Goal: Task Accomplishment & Management: Use online tool/utility

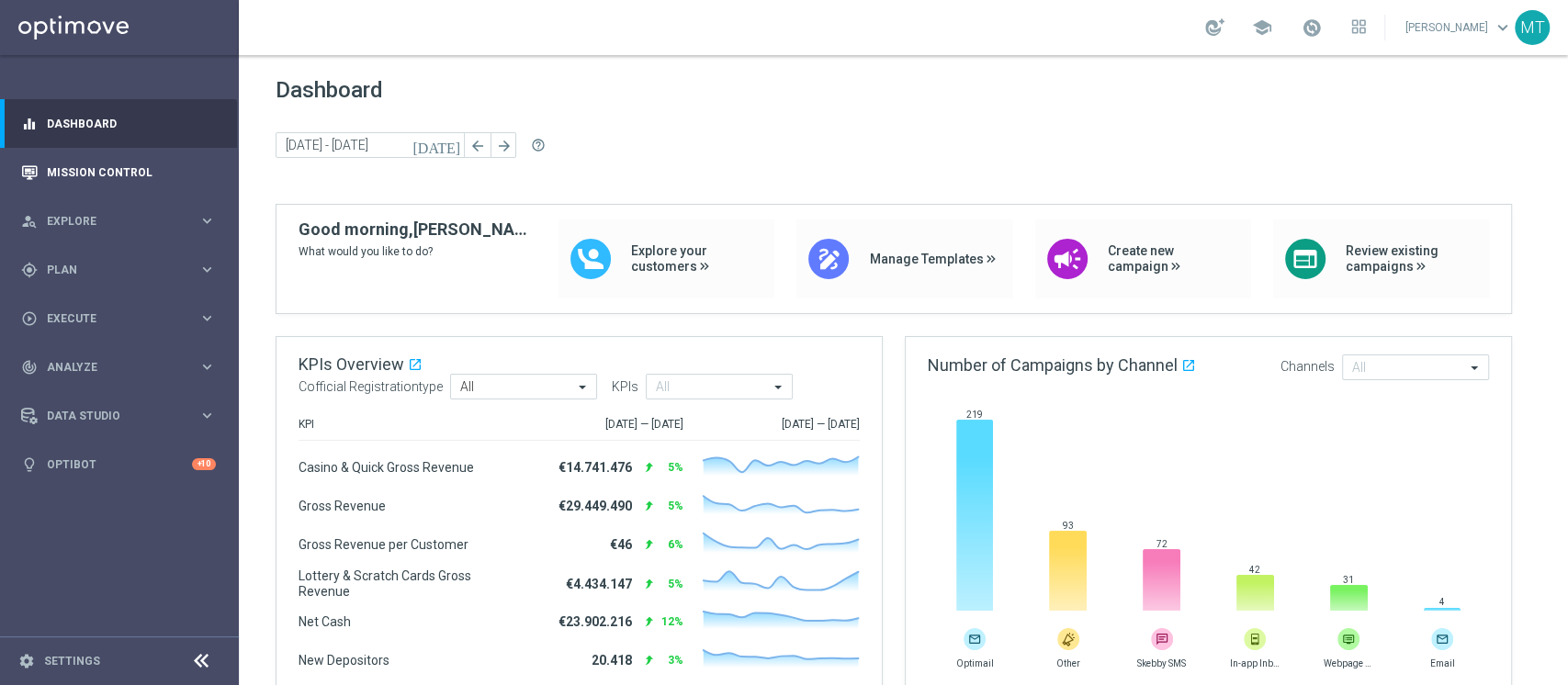
drag, startPoint x: 205, startPoint y: 198, endPoint x: 160, endPoint y: 184, distance: 47.1
click at [160, 184] on accordion "equalizer Dashboard Mission Control" at bounding box center [118, 294] width 237 height 390
click at [160, 184] on link "Mission Control" at bounding box center [132, 171] width 169 height 48
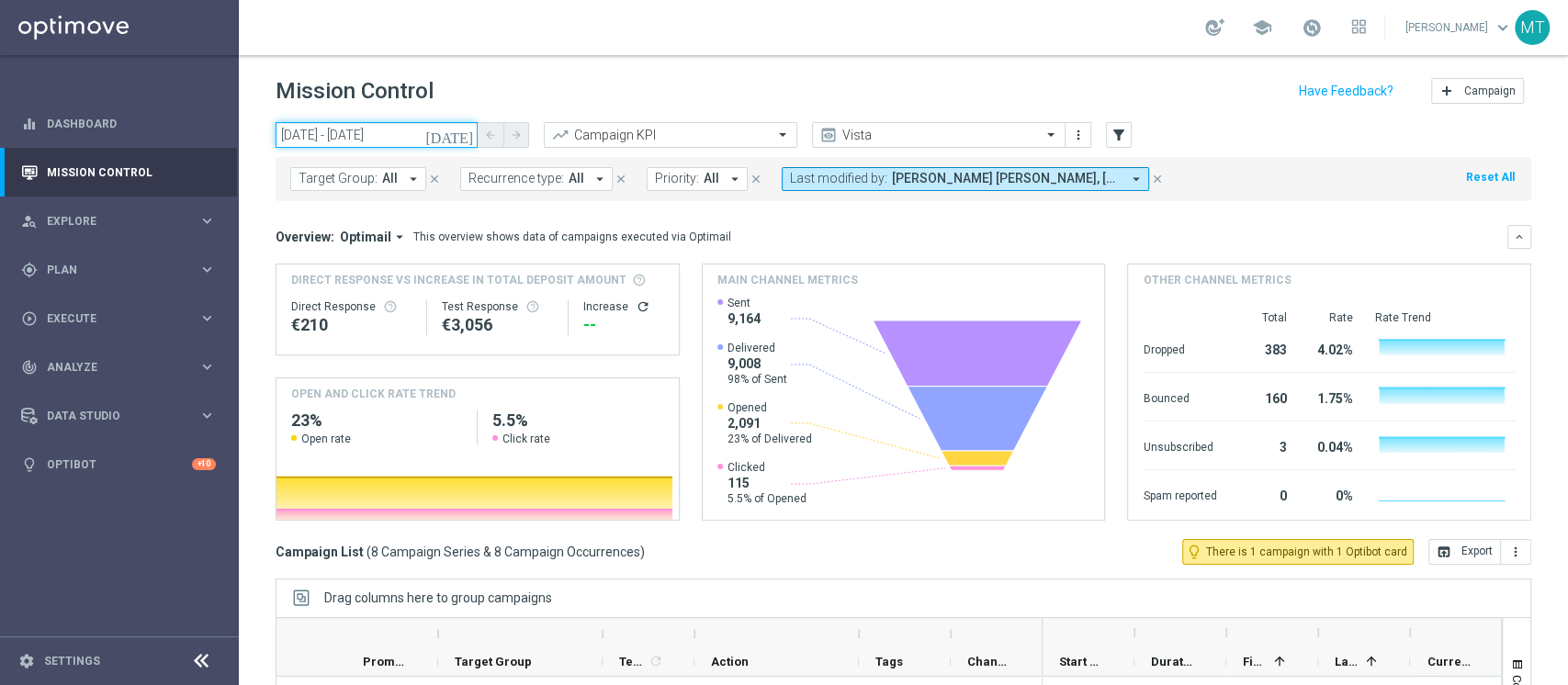
click at [353, 138] on input "[DATE] - [DATE]" at bounding box center [377, 134] width 203 height 26
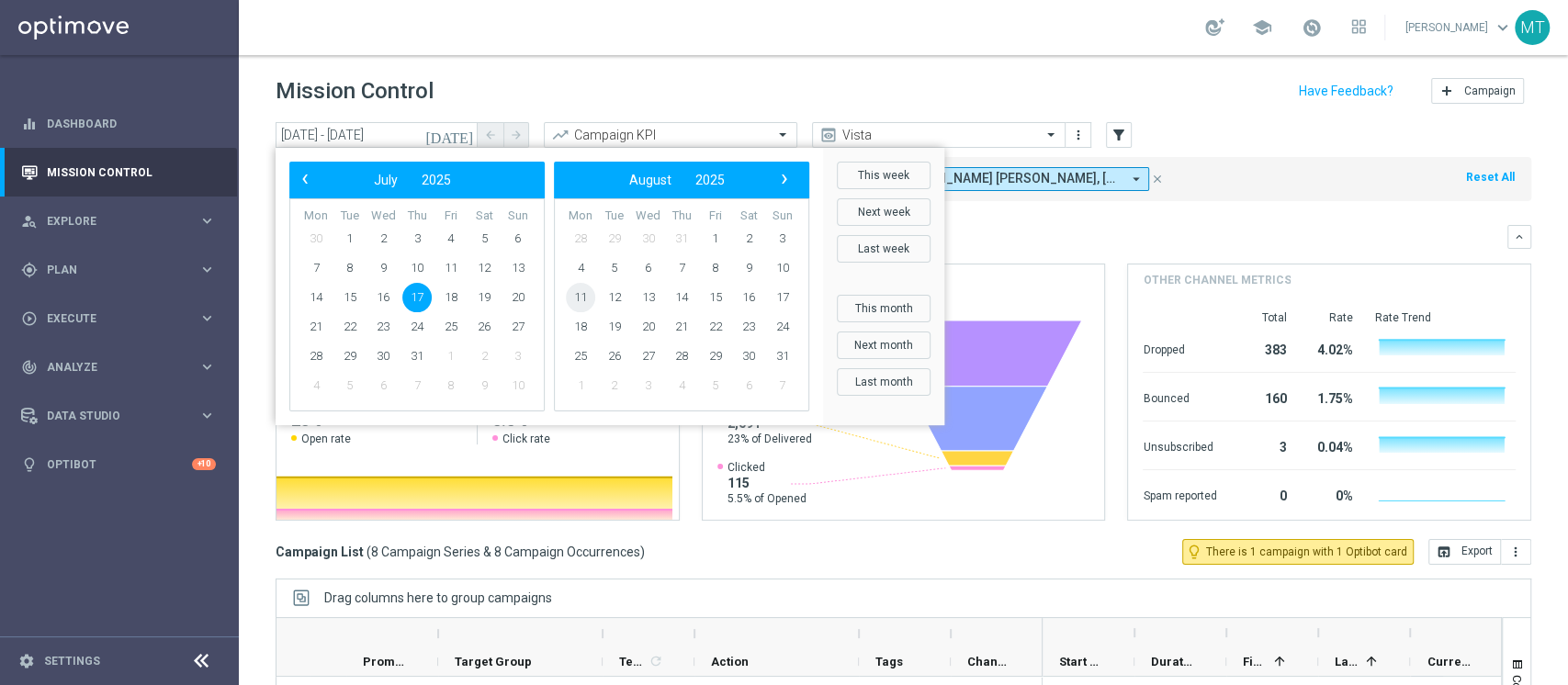
click at [592, 292] on span "11" at bounding box center [580, 297] width 29 height 29
click at [316, 298] on span "11" at bounding box center [315, 297] width 29 height 29
type input "[DATE] - [DATE]"
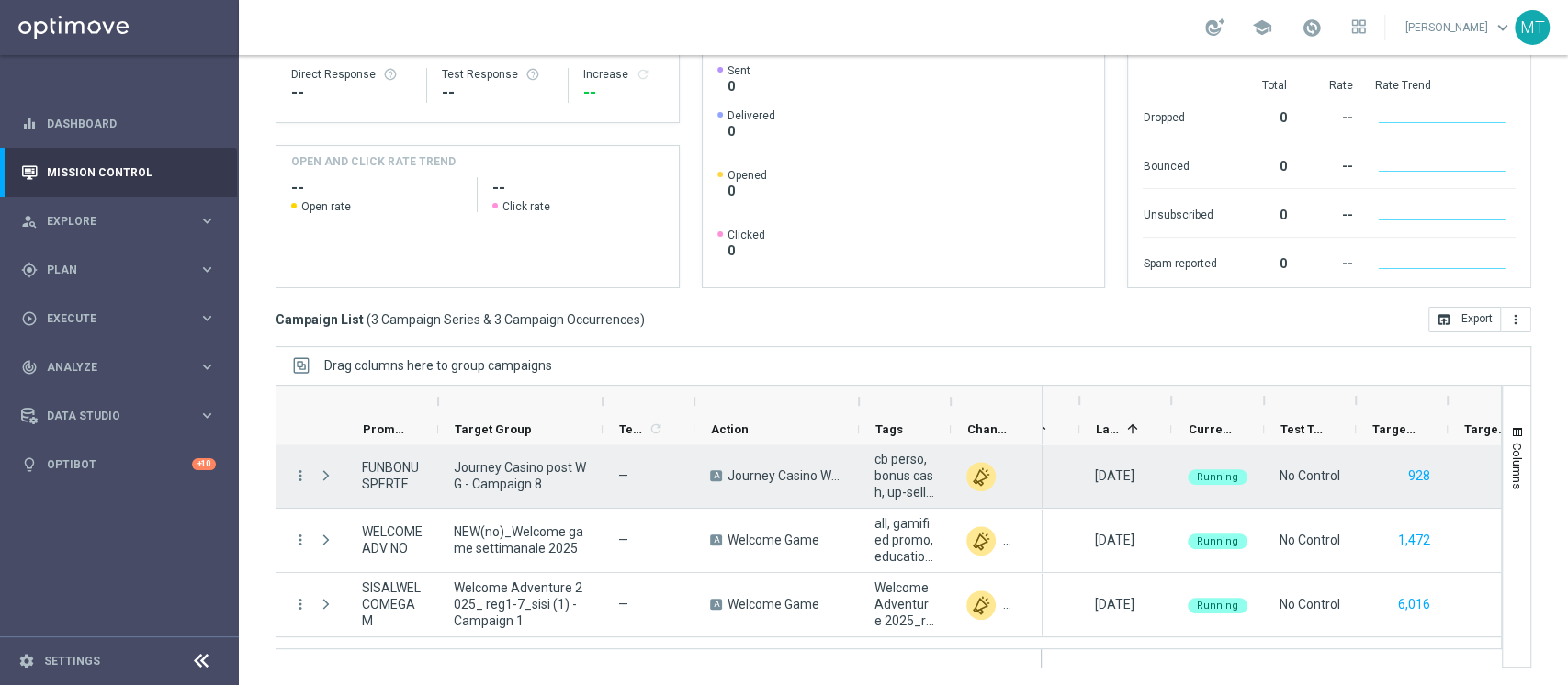
scroll to position [0, 259]
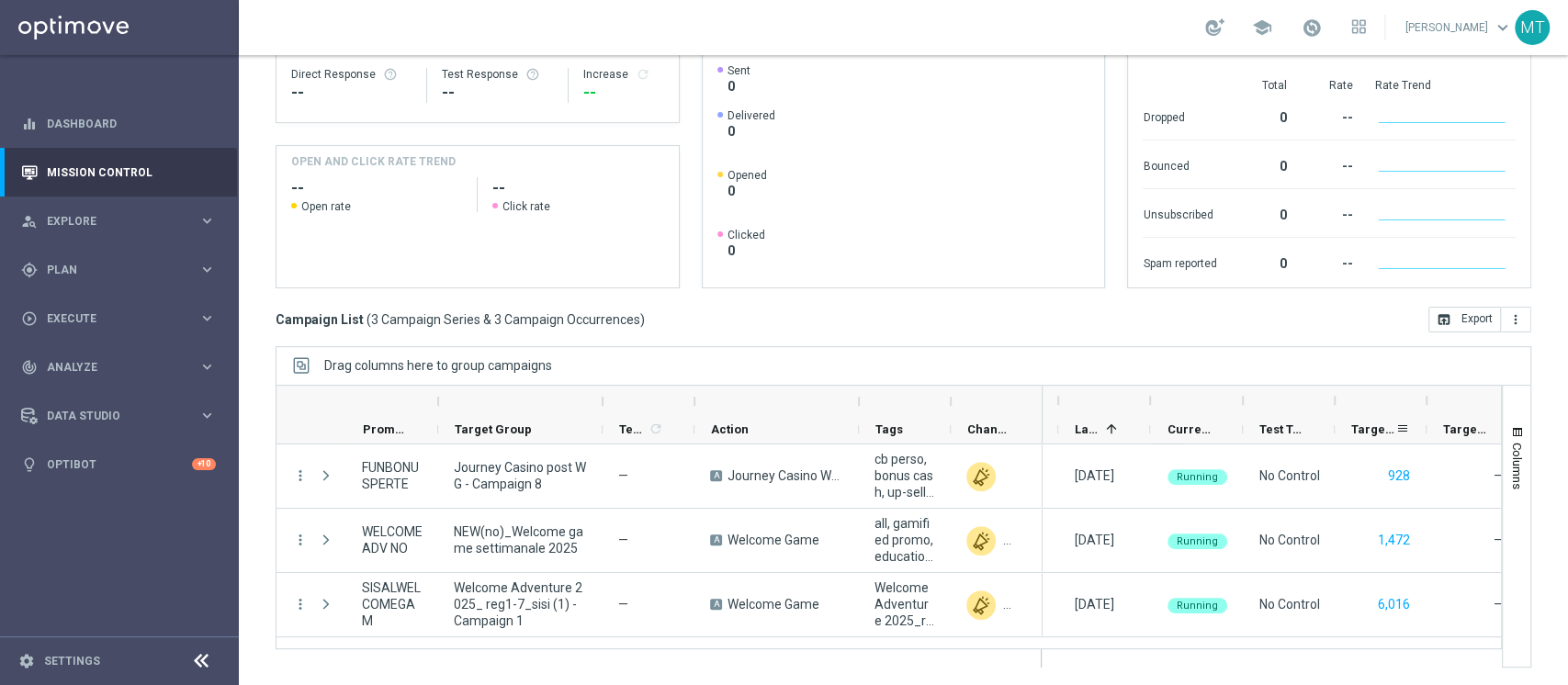
click at [1305, 430] on span "Targeted Customers" at bounding box center [1373, 430] width 44 height 14
click at [1305, 430] on span "Targeted Customers" at bounding box center [1363, 430] width 24 height 14
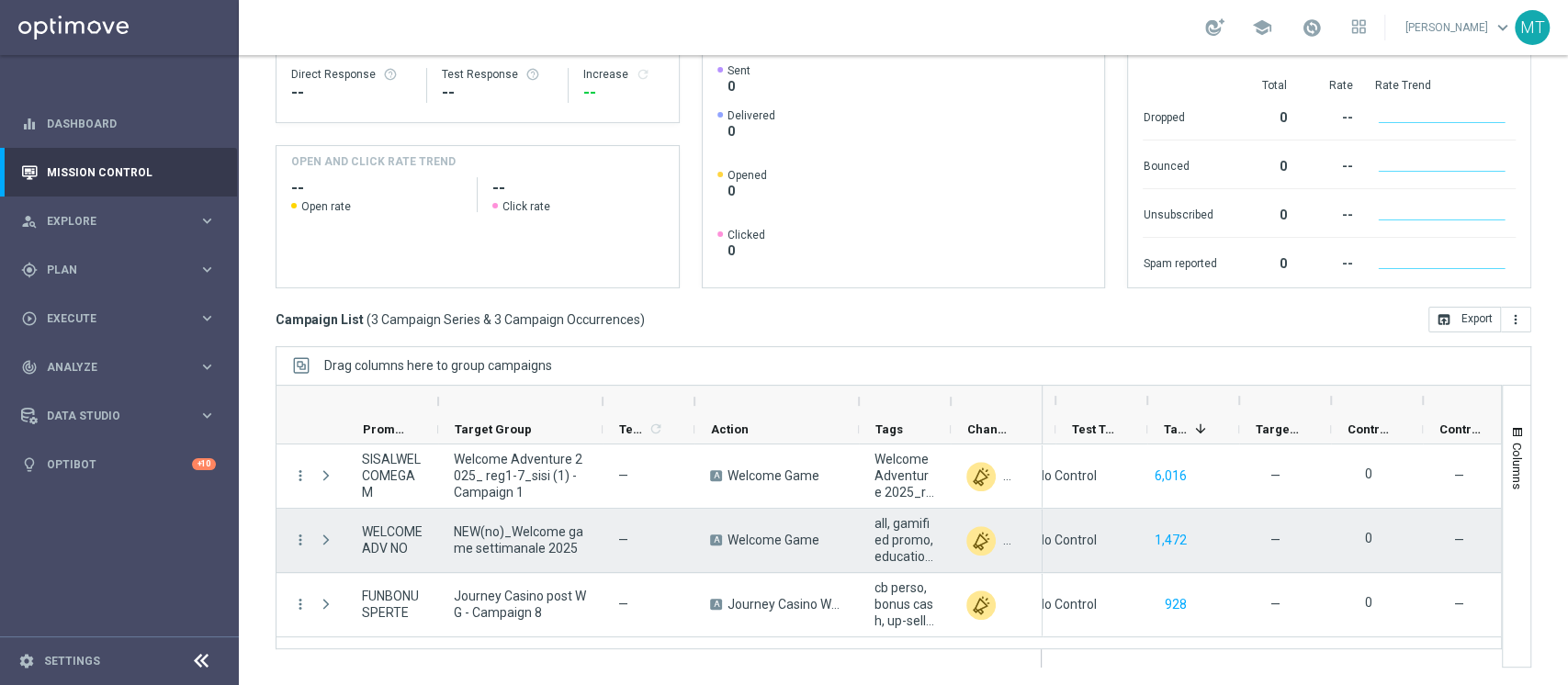
scroll to position [0, 448]
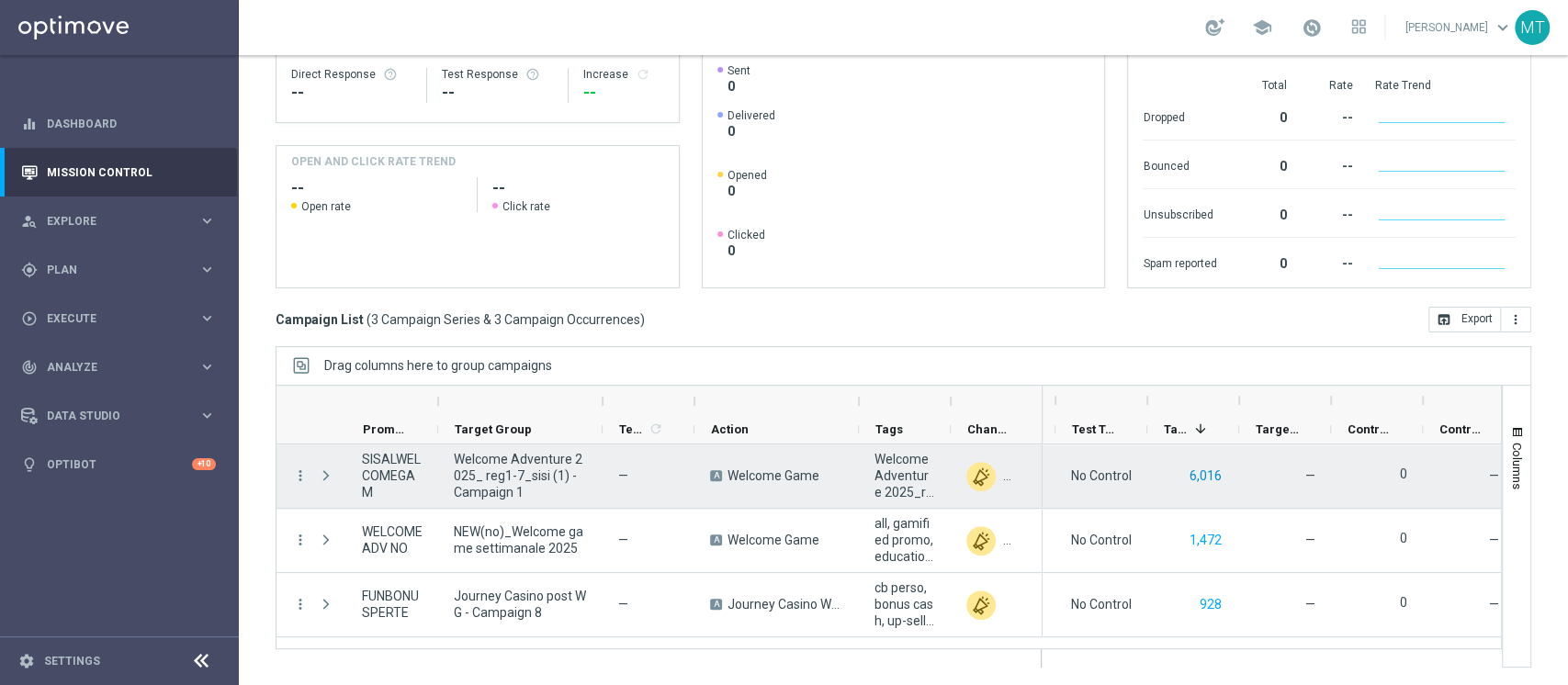
click at [1205, 482] on button "6,016" at bounding box center [1206, 476] width 36 height 23
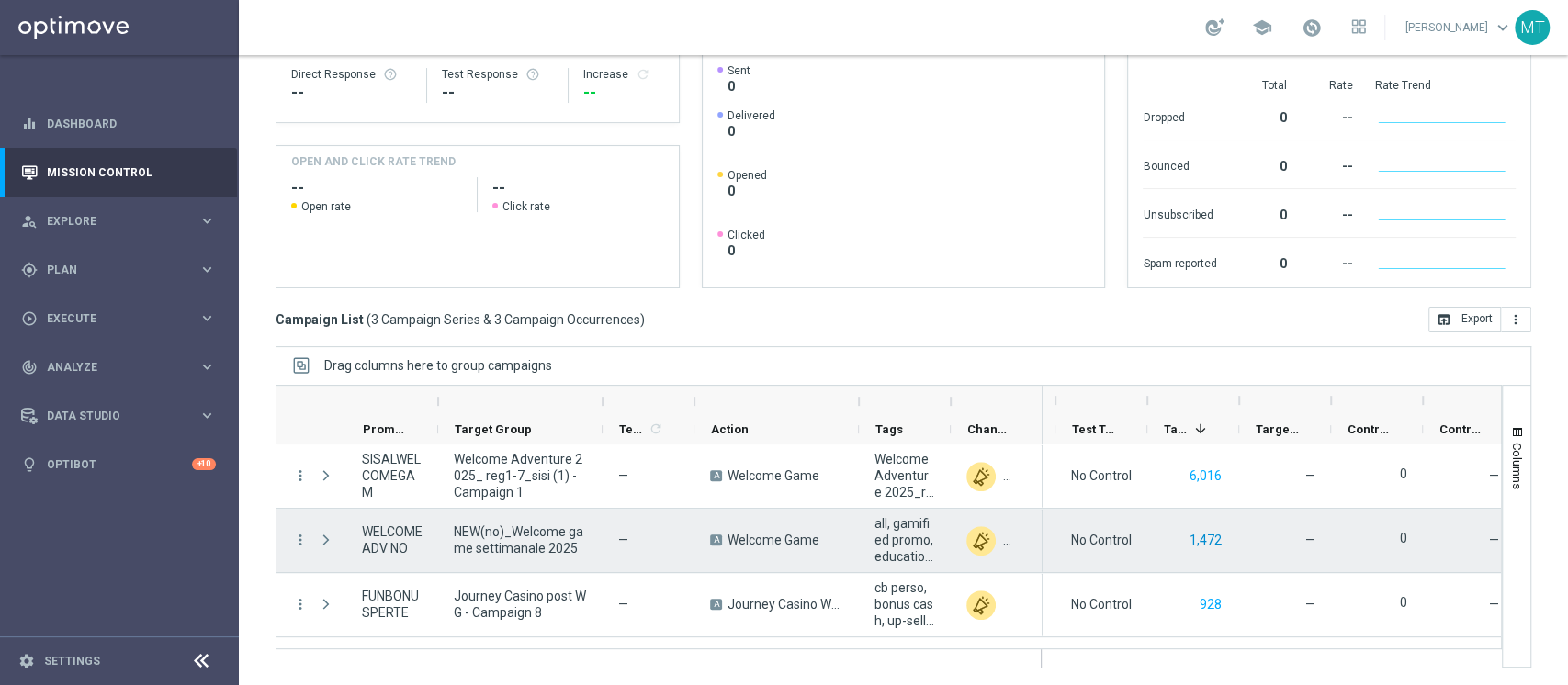
click at [1209, 535] on button "1,472" at bounding box center [1206, 540] width 36 height 23
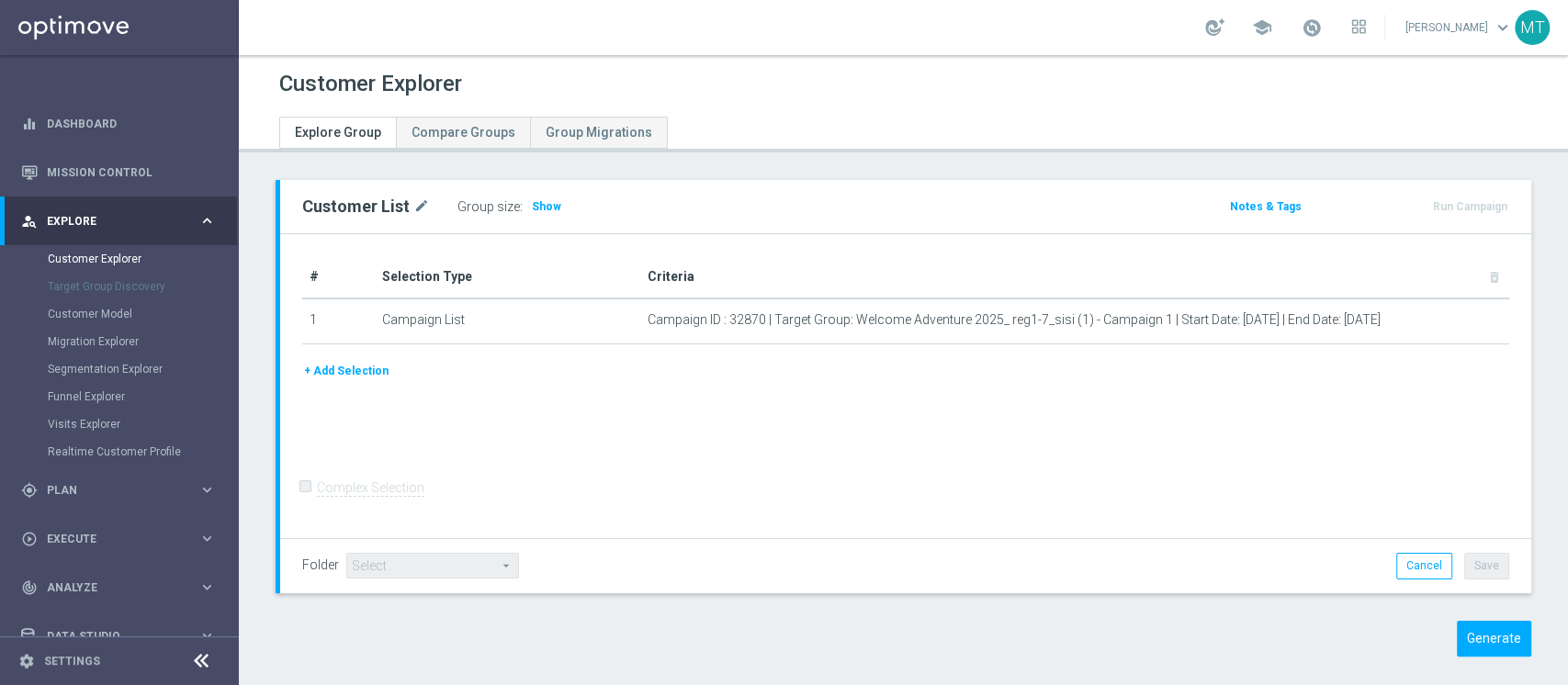
scroll to position [16, 0]
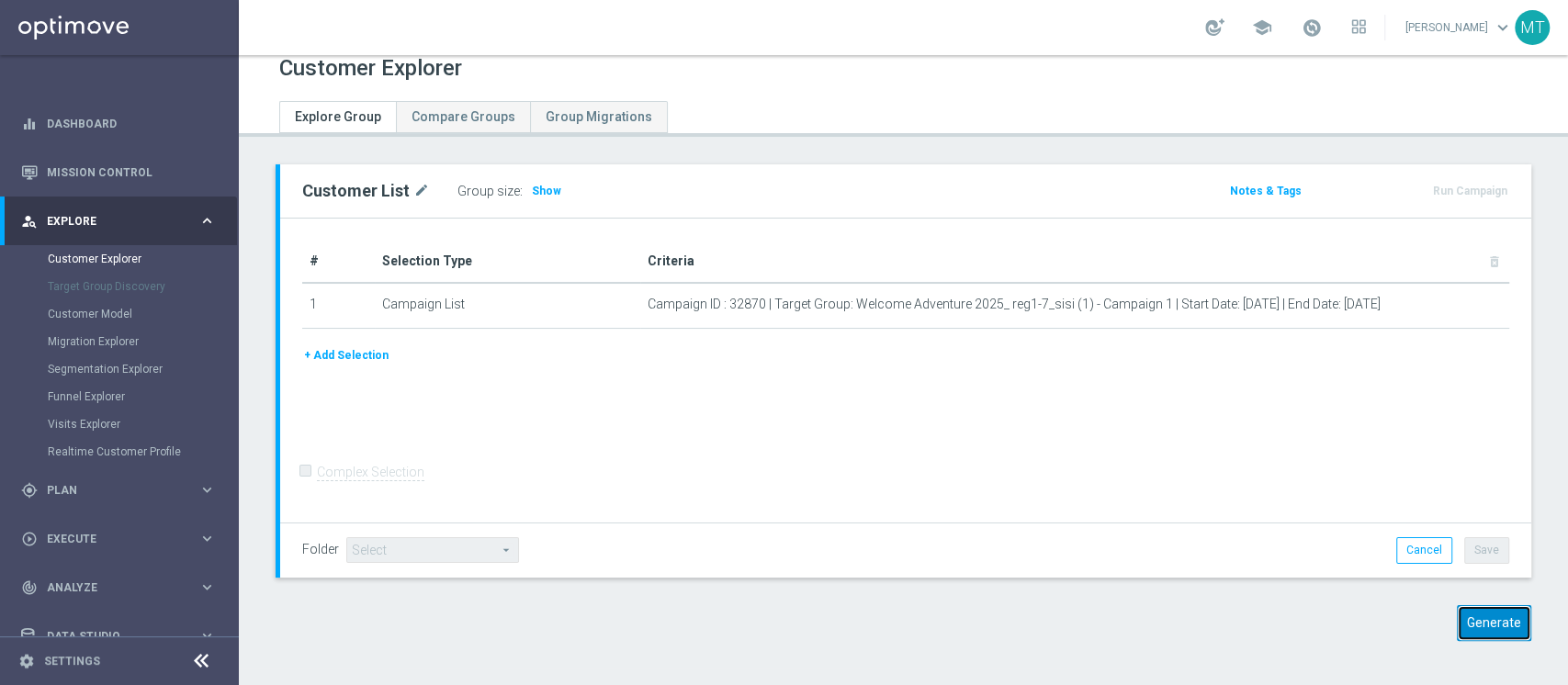
click at [1457, 632] on button "Generate" at bounding box center [1493, 624] width 75 height 36
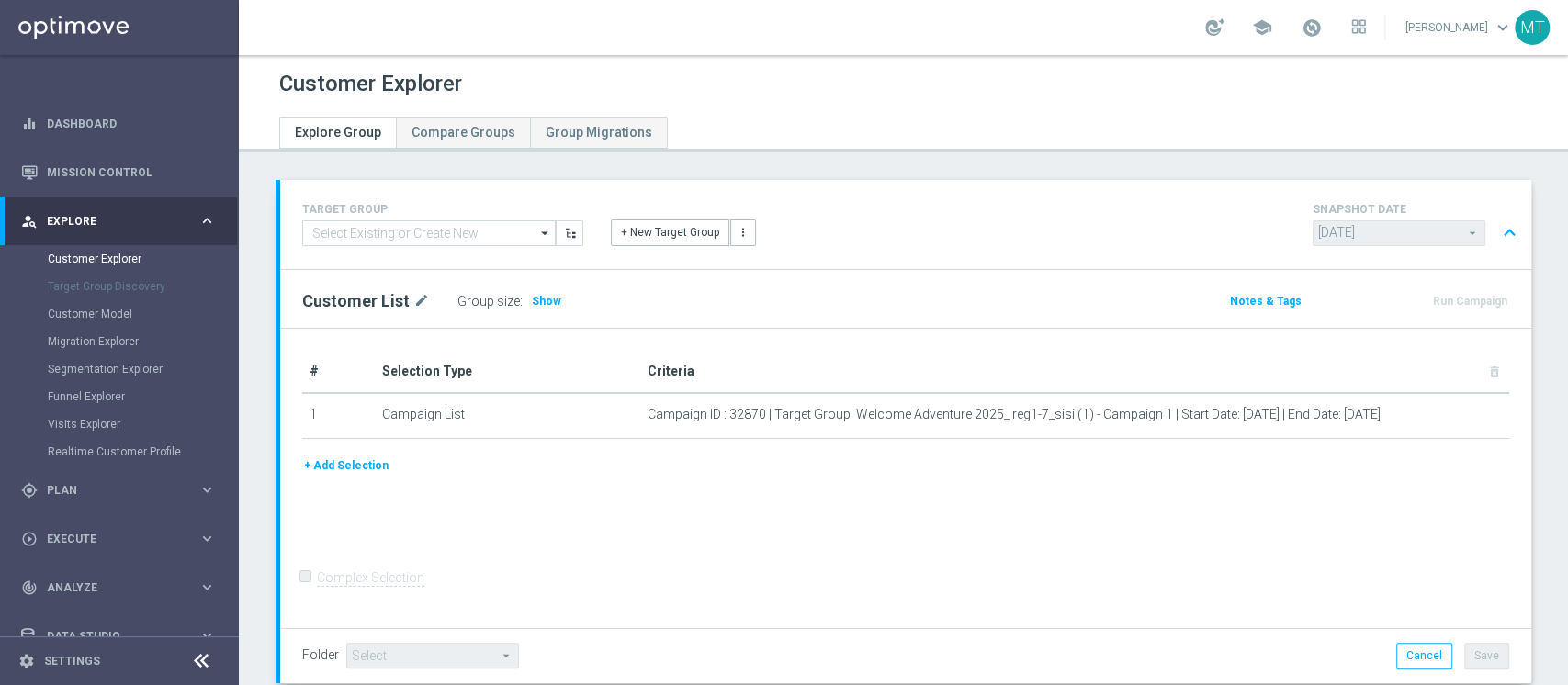
click at [1459, 599] on form "Complex Selection Invalid Expression" at bounding box center [905, 596] width 1207 height 65
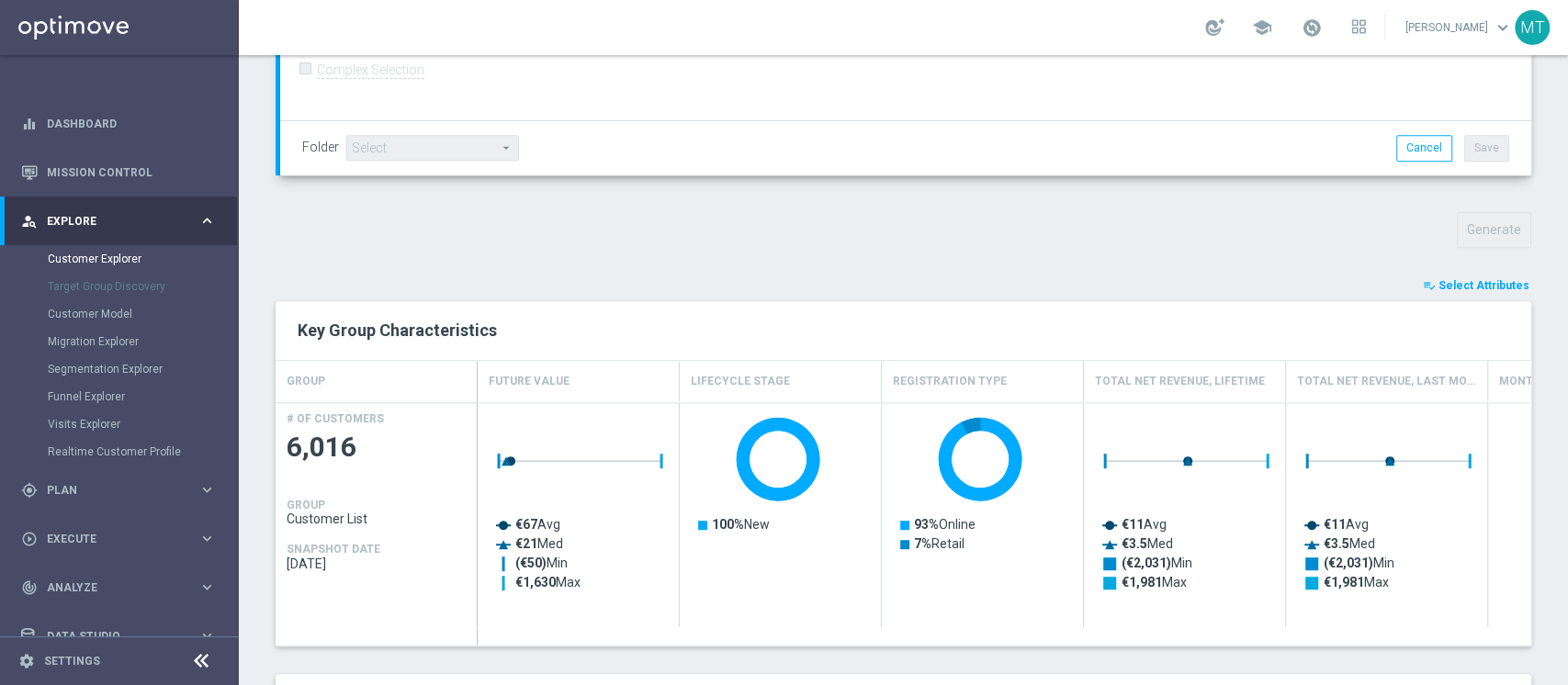
scroll to position [602, 0]
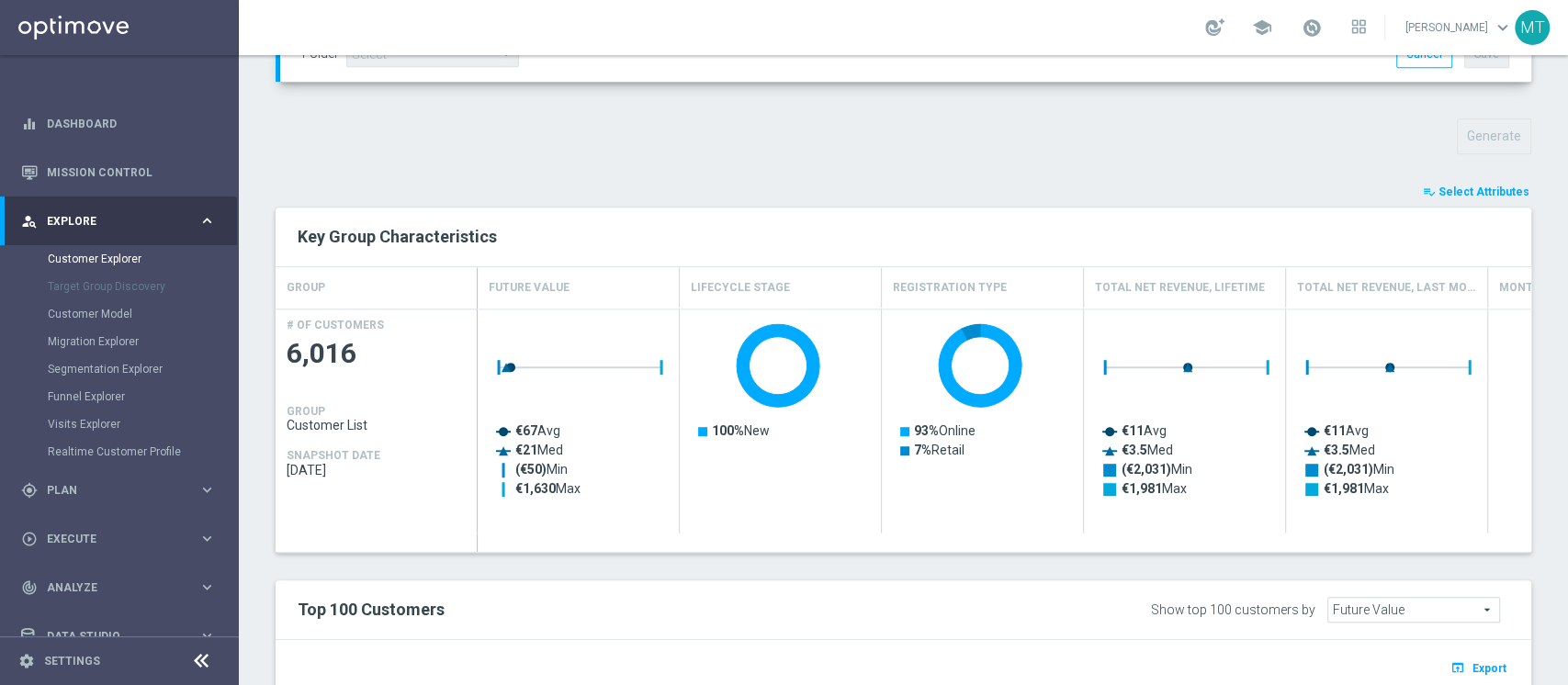
click at [1463, 196] on span "Select Attributes" at bounding box center [1484, 192] width 91 height 13
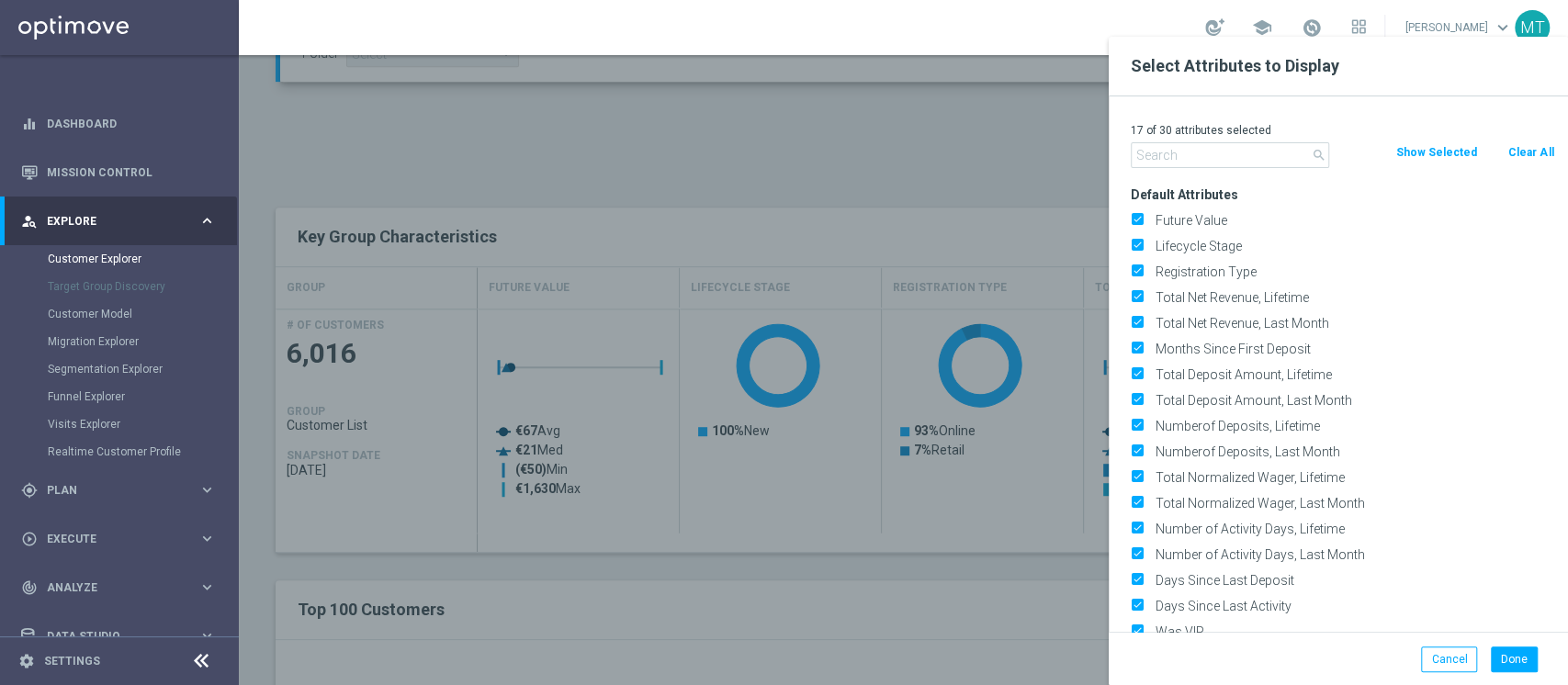
click at [1528, 149] on button "Clear All" at bounding box center [1530, 151] width 48 height 20
checkbox input "false"
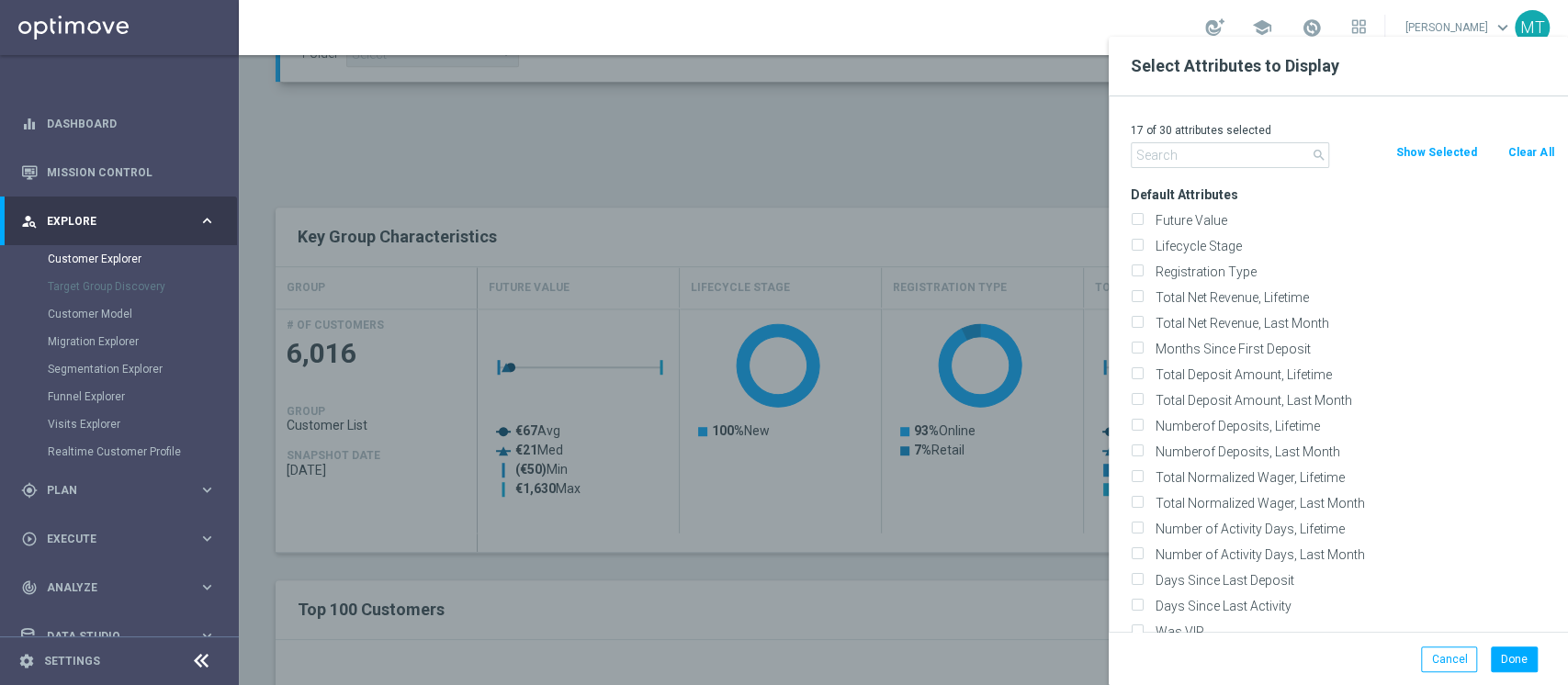
checkbox input "false"
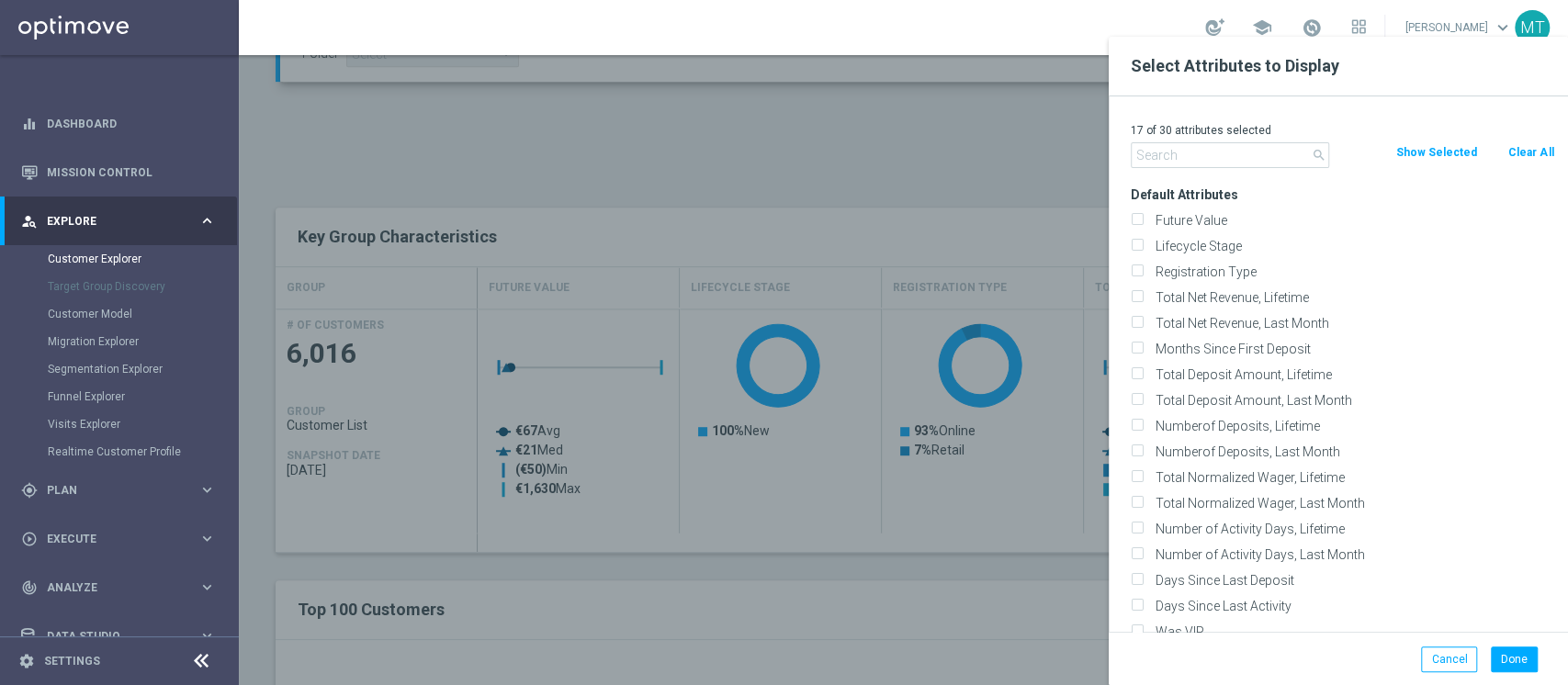
checkbox input "false"
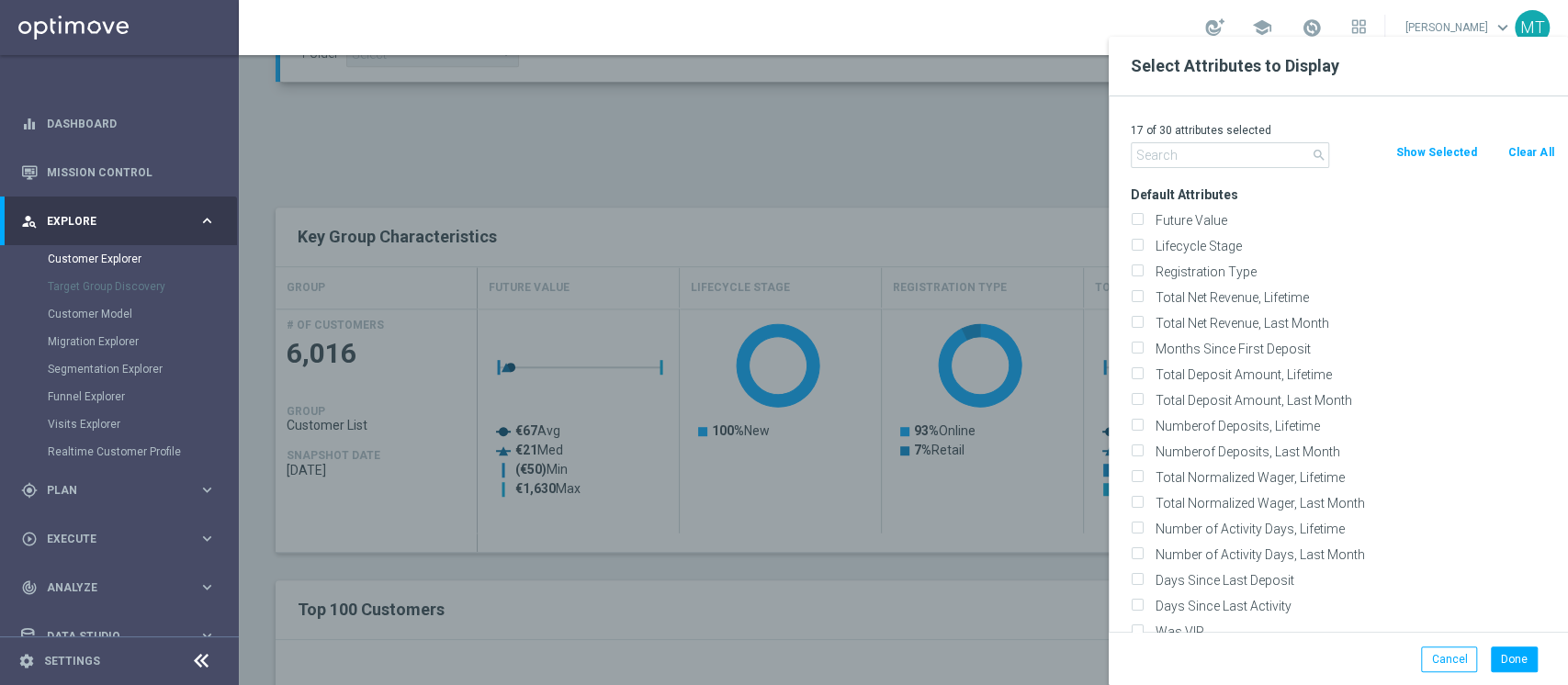
checkbox input "false"
click at [1177, 141] on div "0 of 30 attributes selected" at bounding box center [1342, 130] width 451 height 24
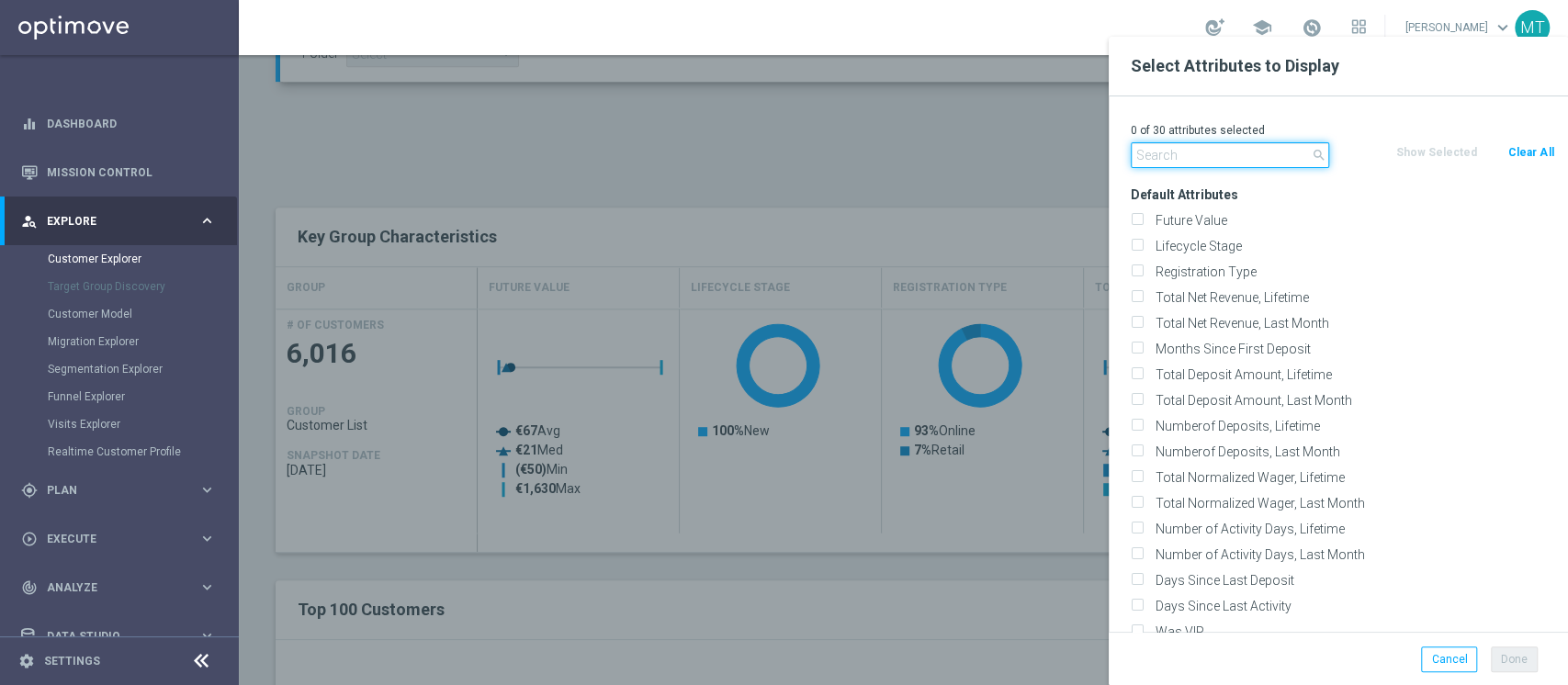
click at [1175, 147] on input "text" at bounding box center [1230, 154] width 199 height 26
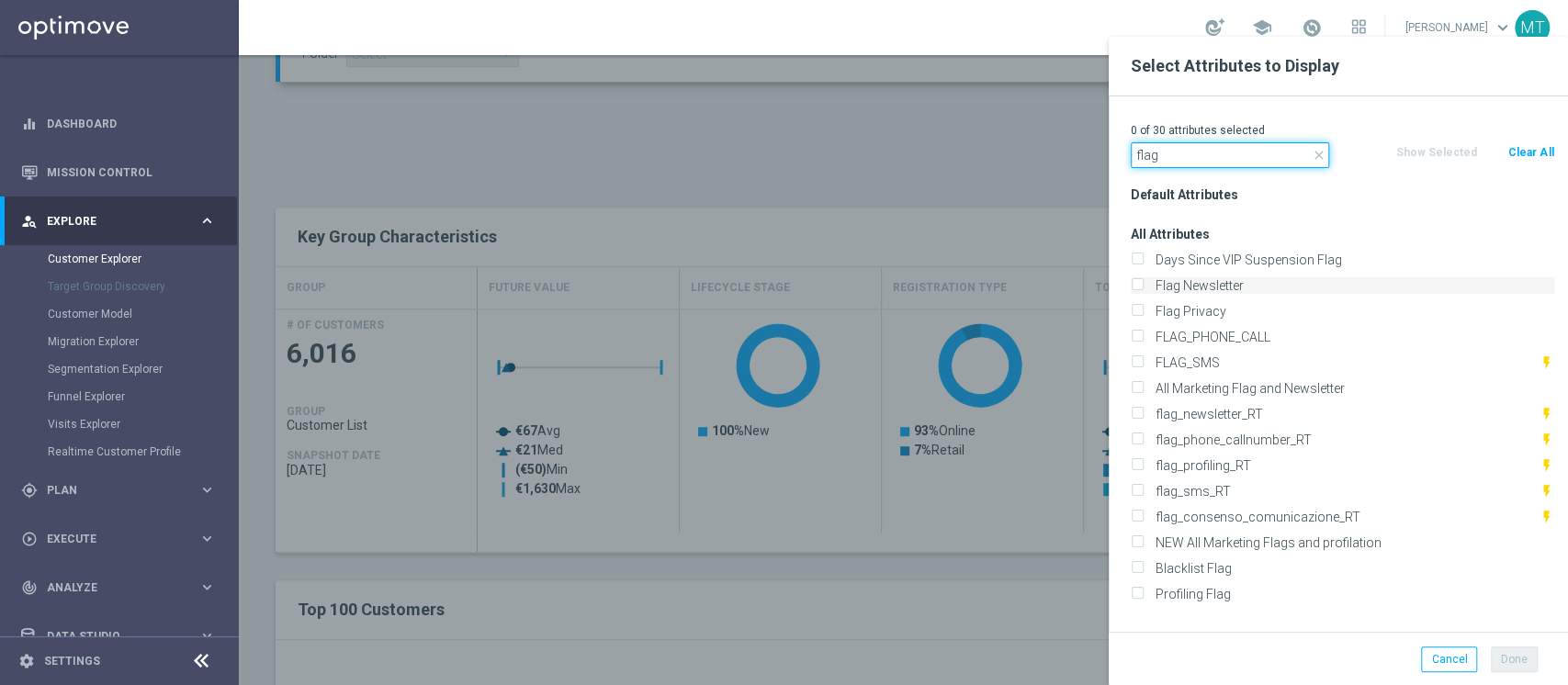
type input "flag"
click at [1185, 283] on label "Flag Newsletter" at bounding box center [1351, 285] width 405 height 16
click at [1142, 283] on input "Flag Newsletter" at bounding box center [1136, 288] width 12 height 12
checkbox input "true"
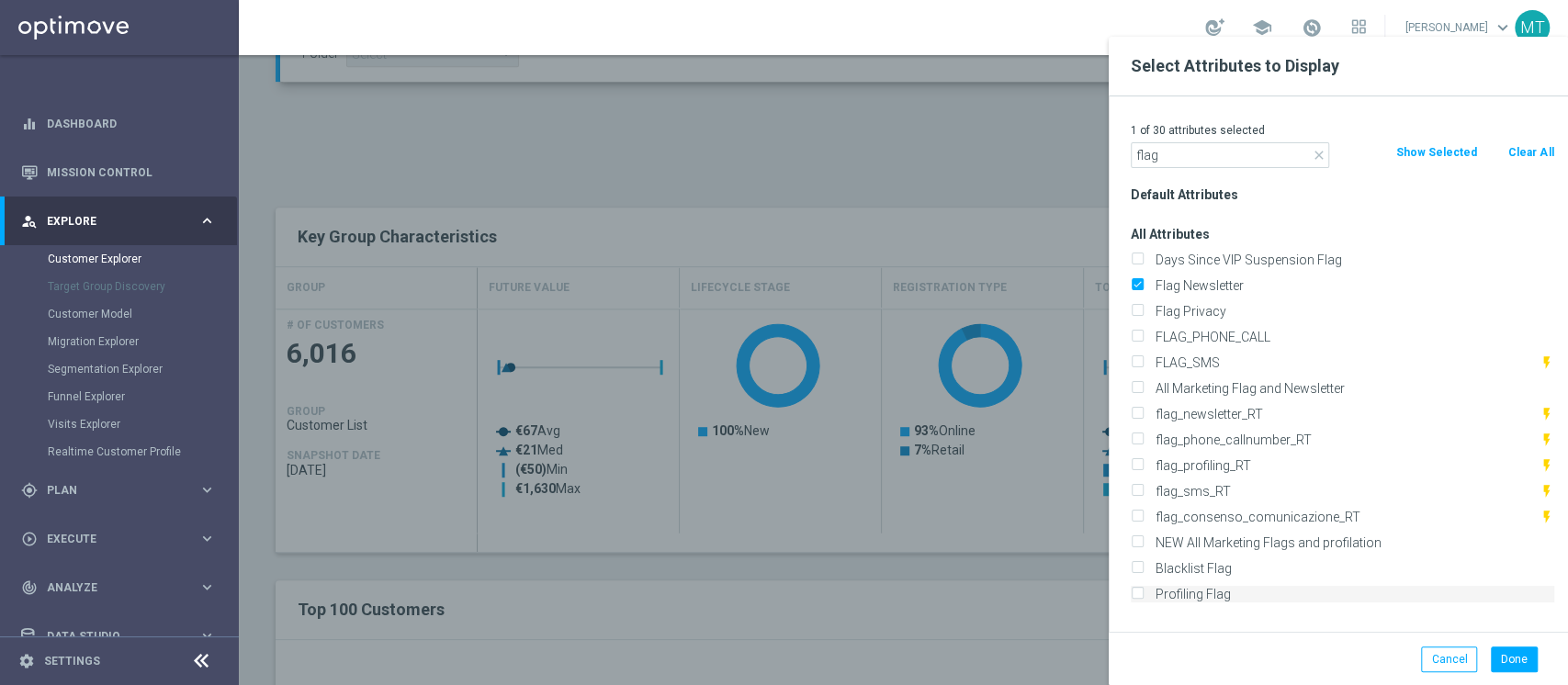
click at [1174, 599] on label "Profiling Flag" at bounding box center [1351, 593] width 405 height 16
click at [1142, 599] on input "Profiling Flag" at bounding box center [1136, 596] width 12 height 12
checkbox input "true"
click at [1236, 153] on input "flag" at bounding box center [1230, 154] width 199 height 26
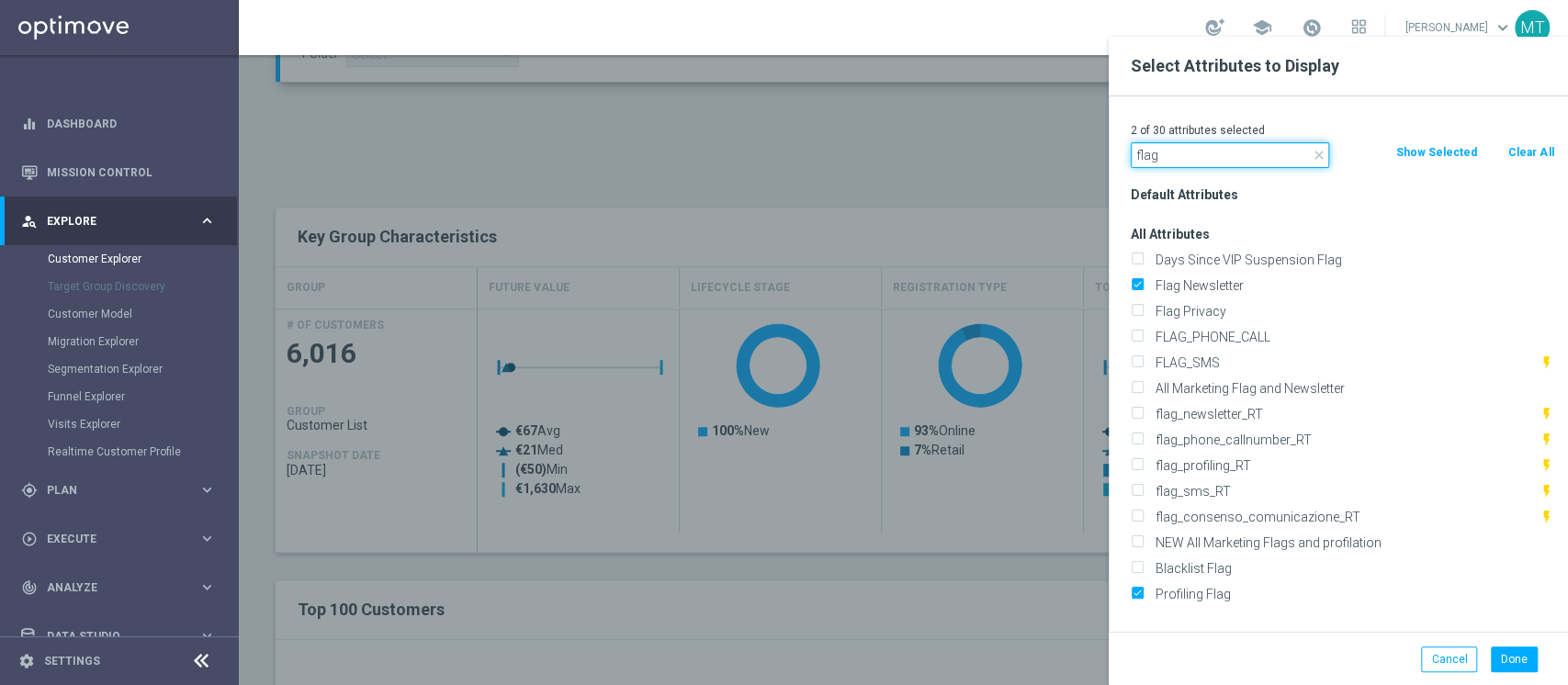
click at [1236, 153] on input "flag" at bounding box center [1230, 154] width 199 height 26
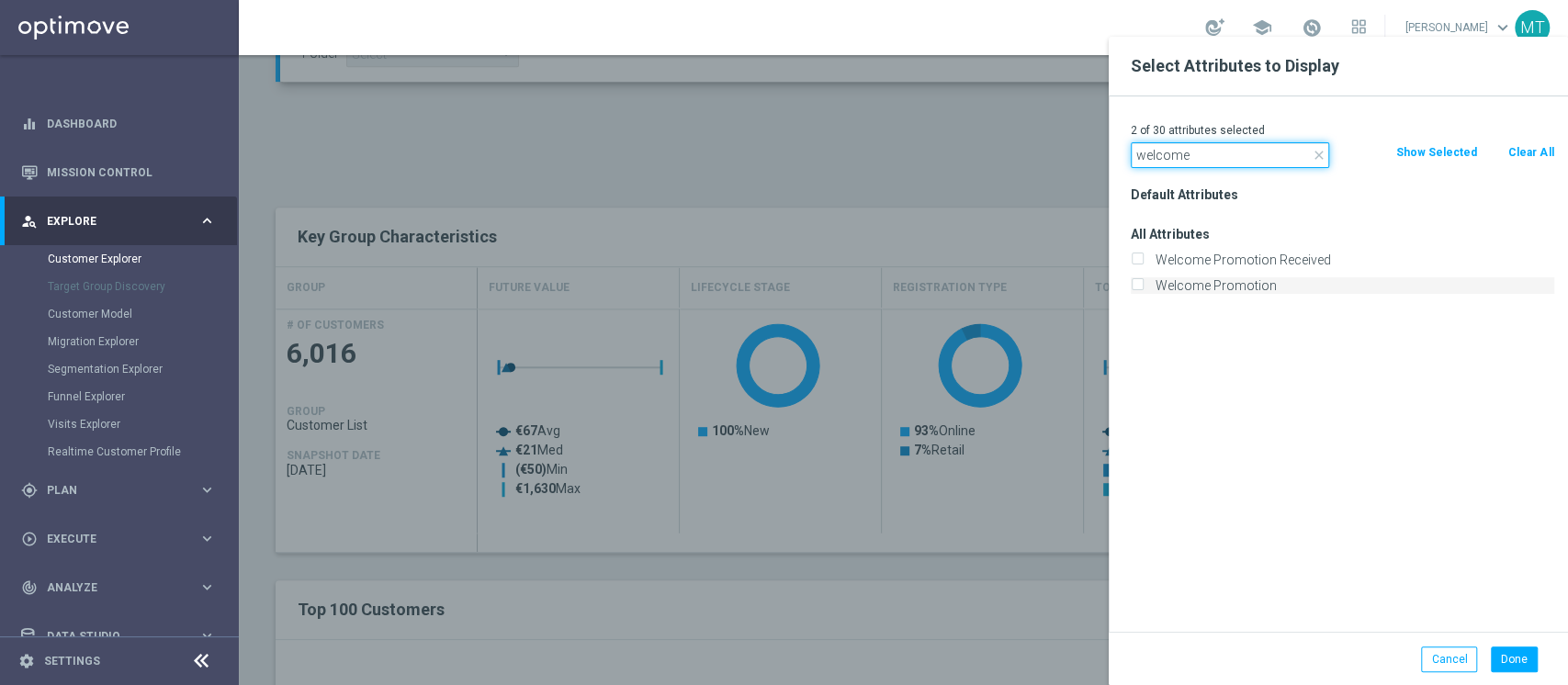
type input "welcome"
click at [1261, 289] on label "Welcome Promotion" at bounding box center [1351, 285] width 405 height 16
click at [1142, 289] on input "Welcome Promotion" at bounding box center [1136, 288] width 12 height 12
checkbox input "true"
click at [1164, 159] on input "welcome" at bounding box center [1230, 154] width 199 height 26
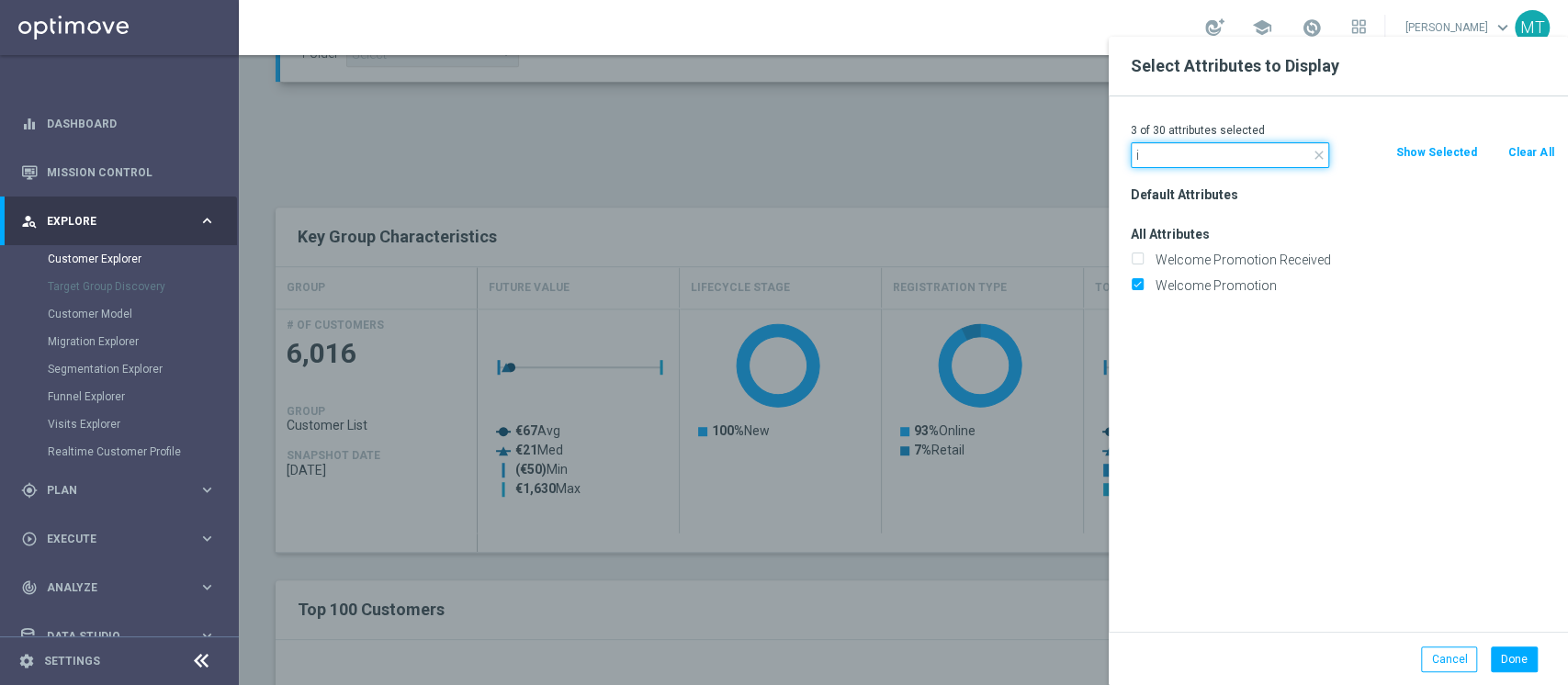
click at [1164, 159] on input "i" at bounding box center [1230, 154] width 199 height 26
type input "id c"
click at [1186, 259] on label "Id Conto" at bounding box center [1351, 259] width 405 height 16
click at [1142, 259] on input "Id Conto" at bounding box center [1136, 262] width 12 height 12
checkbox input "true"
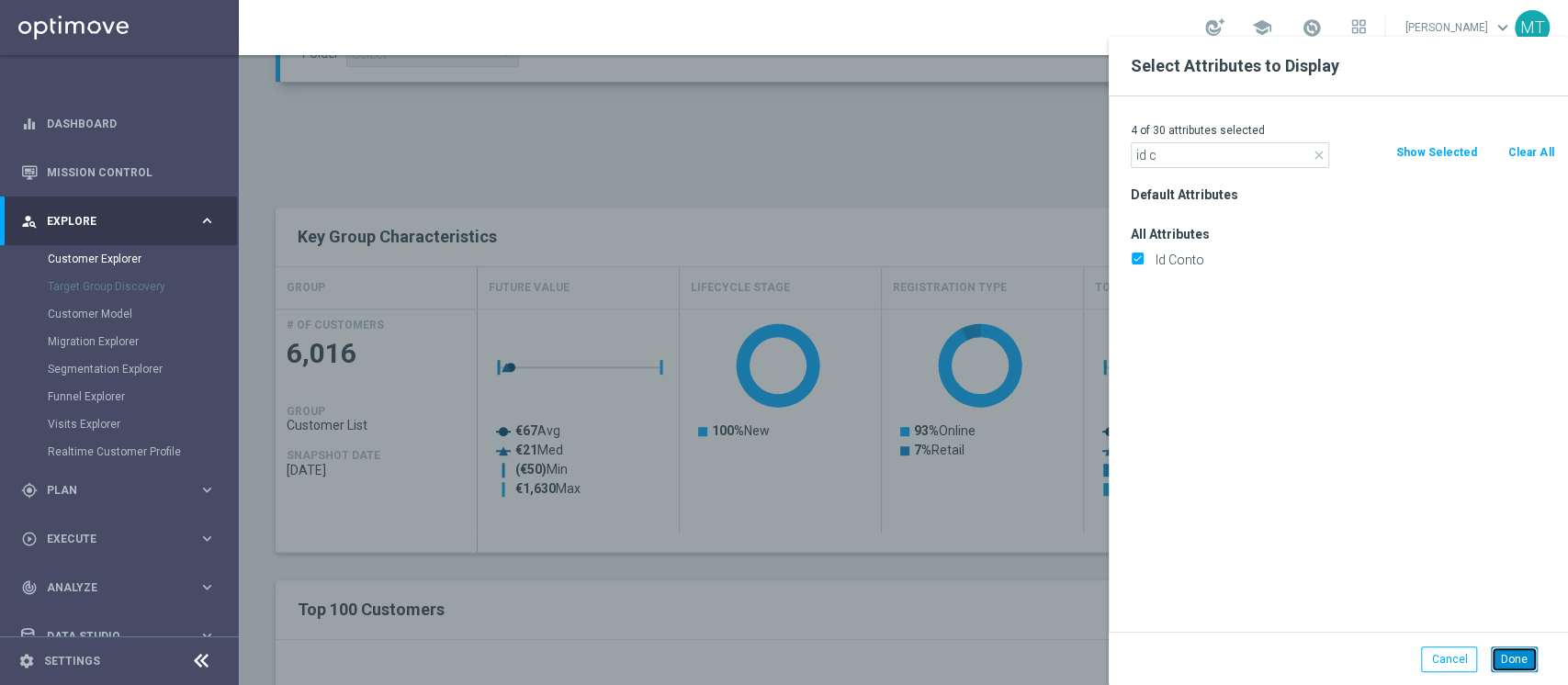
click at [1518, 666] on button "Done" at bounding box center [1514, 659] width 47 height 26
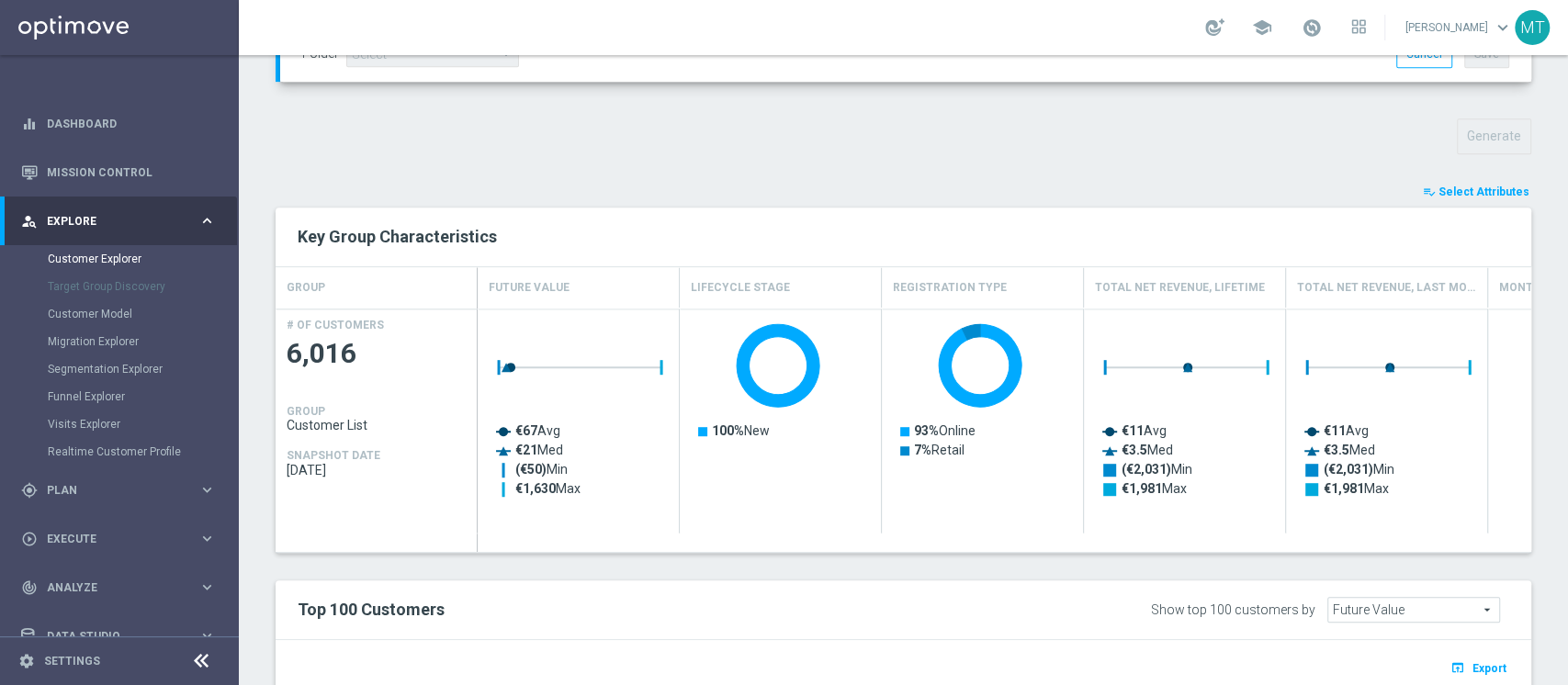
type input "Search"
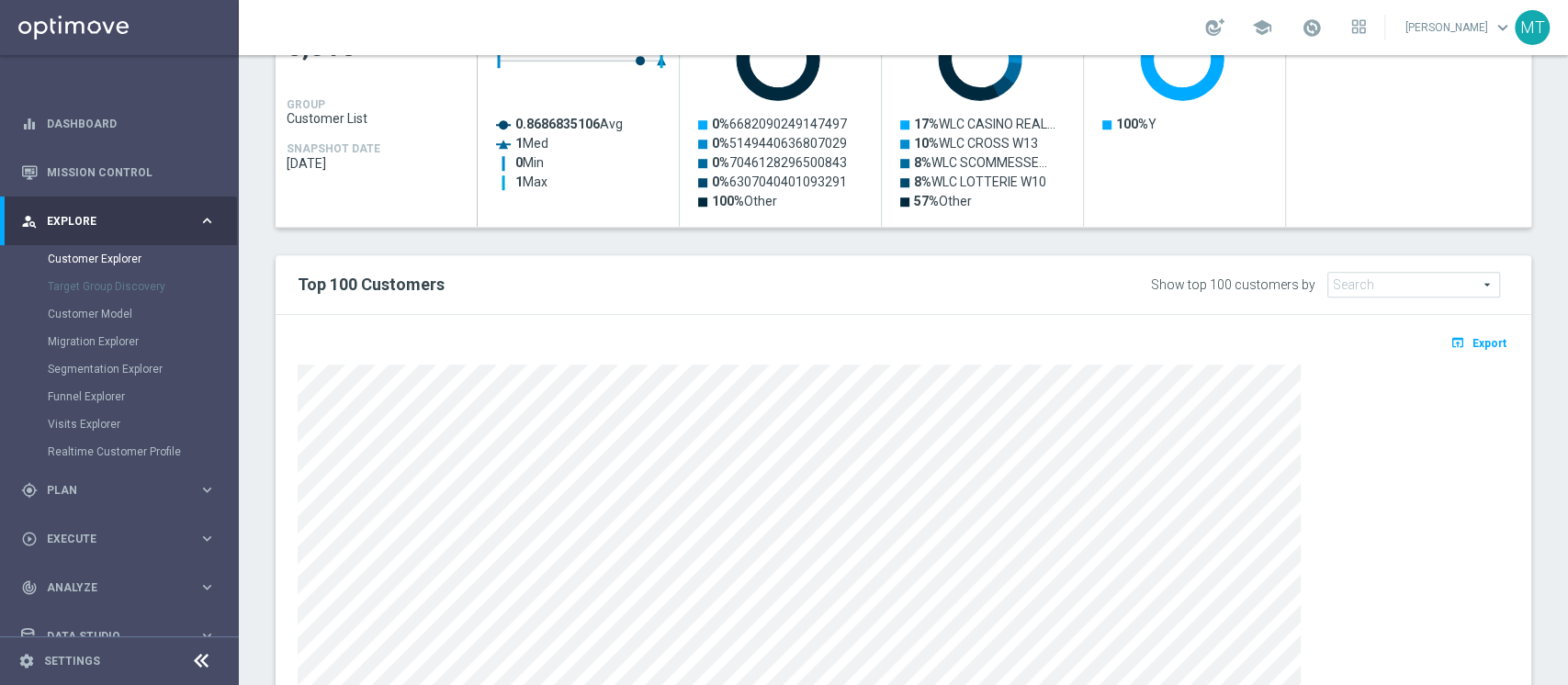
scroll to position [910, 0]
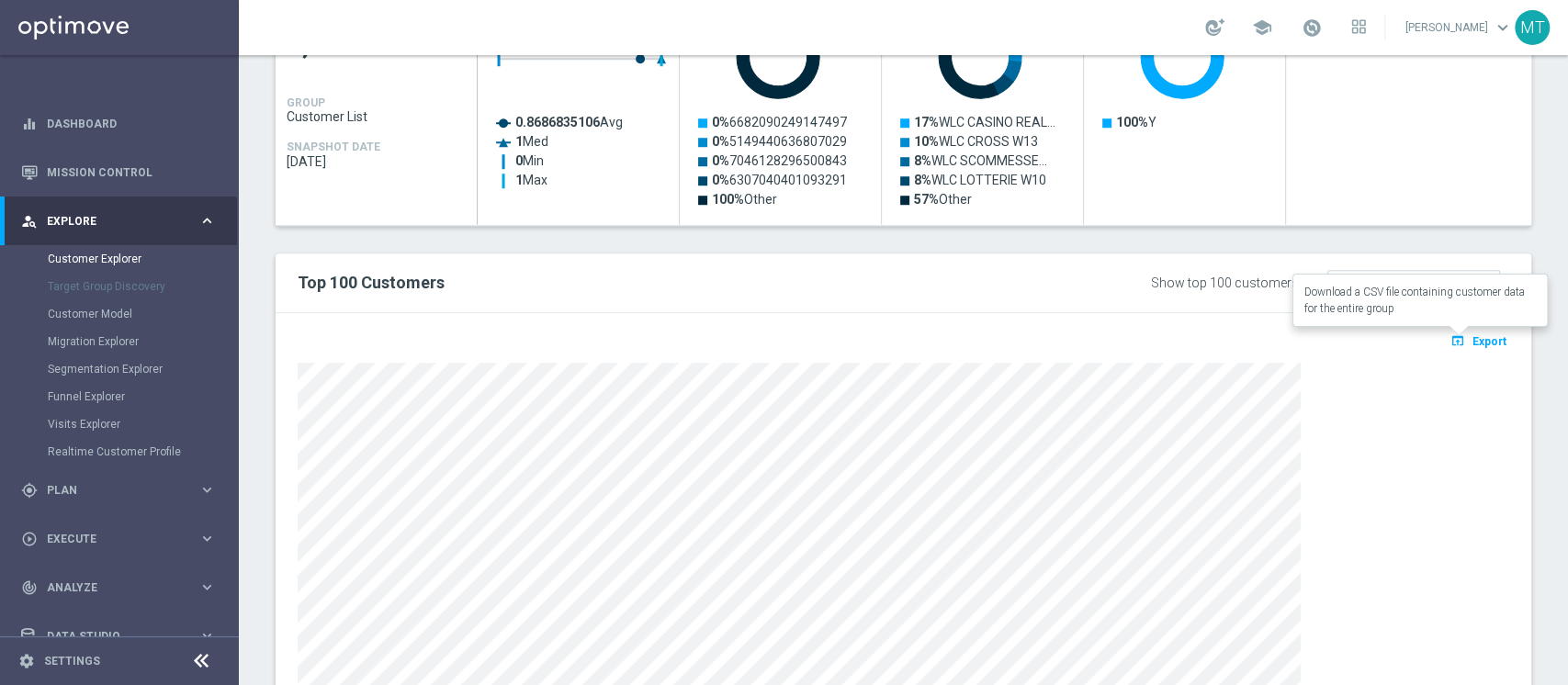
click at [1455, 346] on button "open_in_browser Export" at bounding box center [1478, 340] width 62 height 24
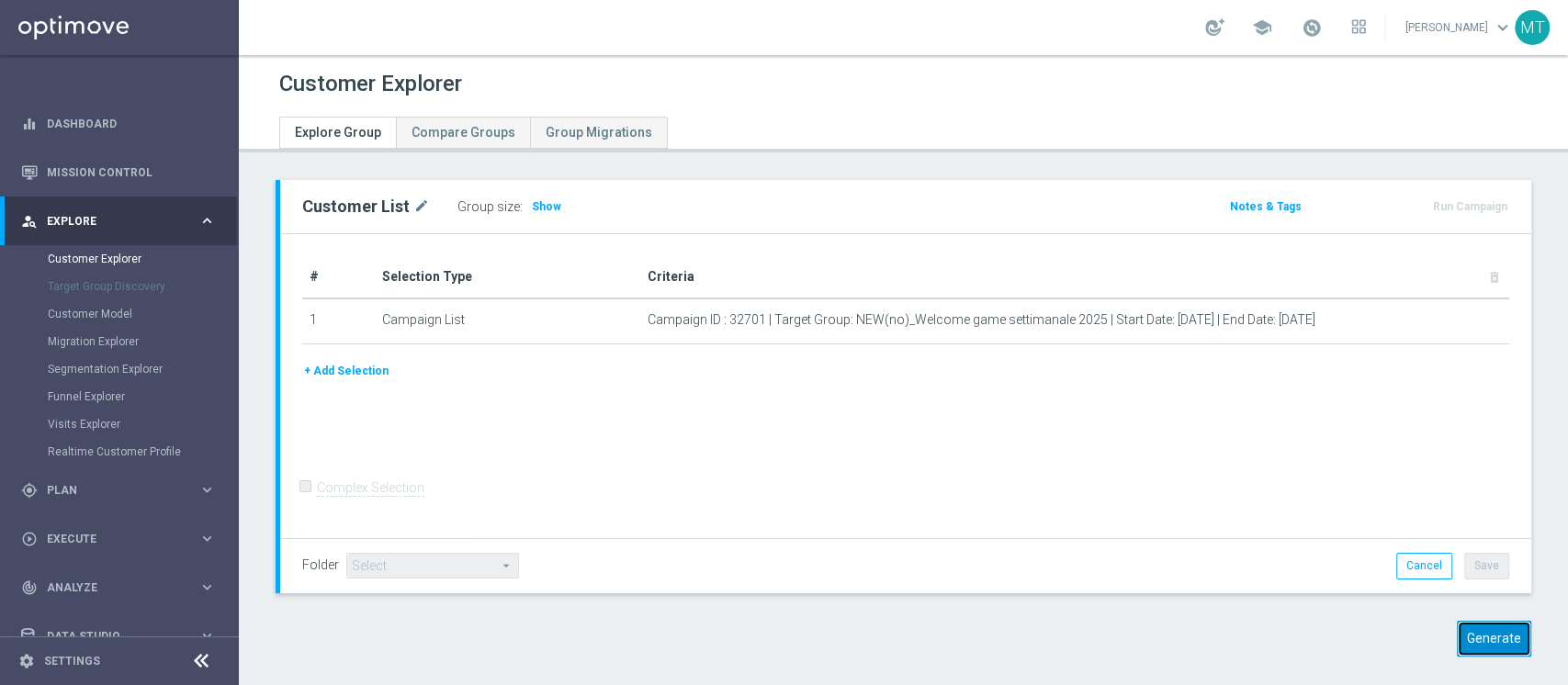
click at [1480, 641] on button "Generate" at bounding box center [1493, 639] width 75 height 36
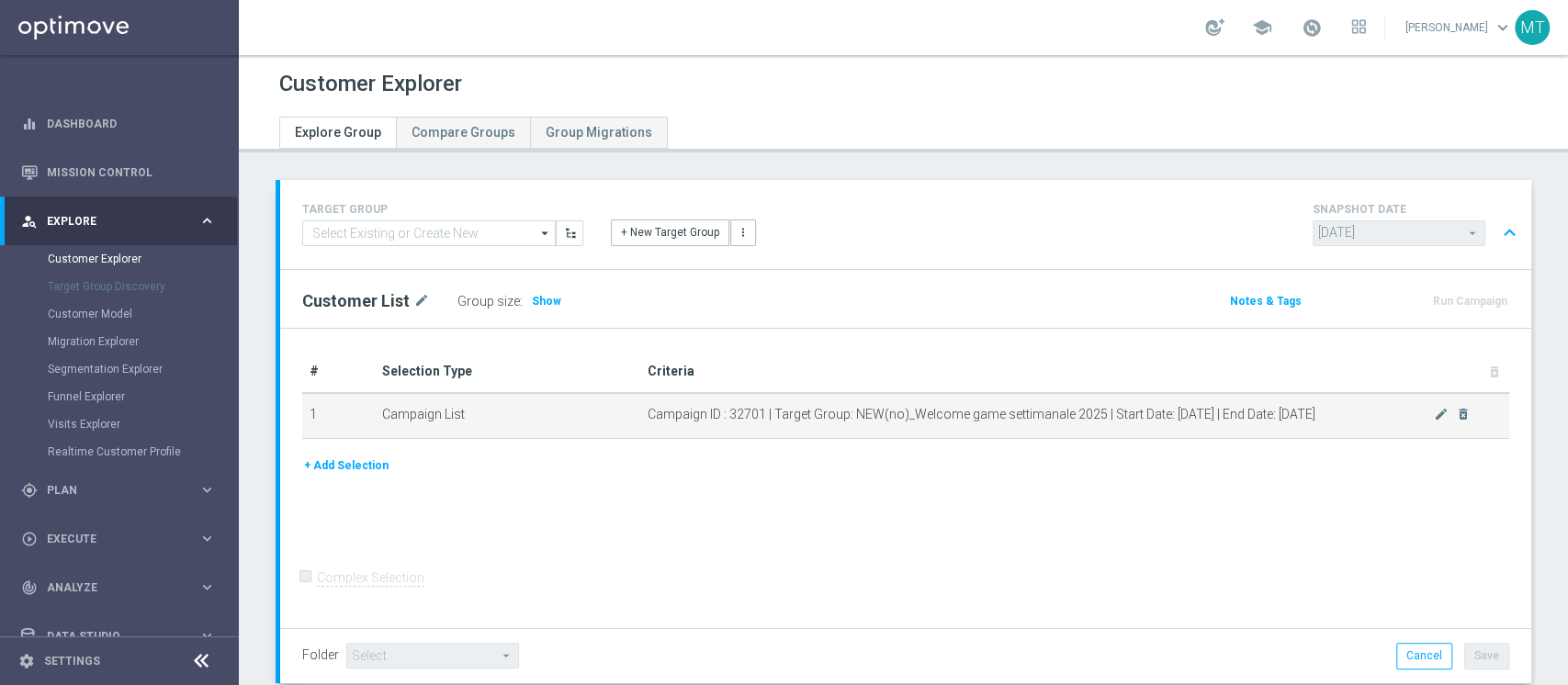
scroll to position [531, 0]
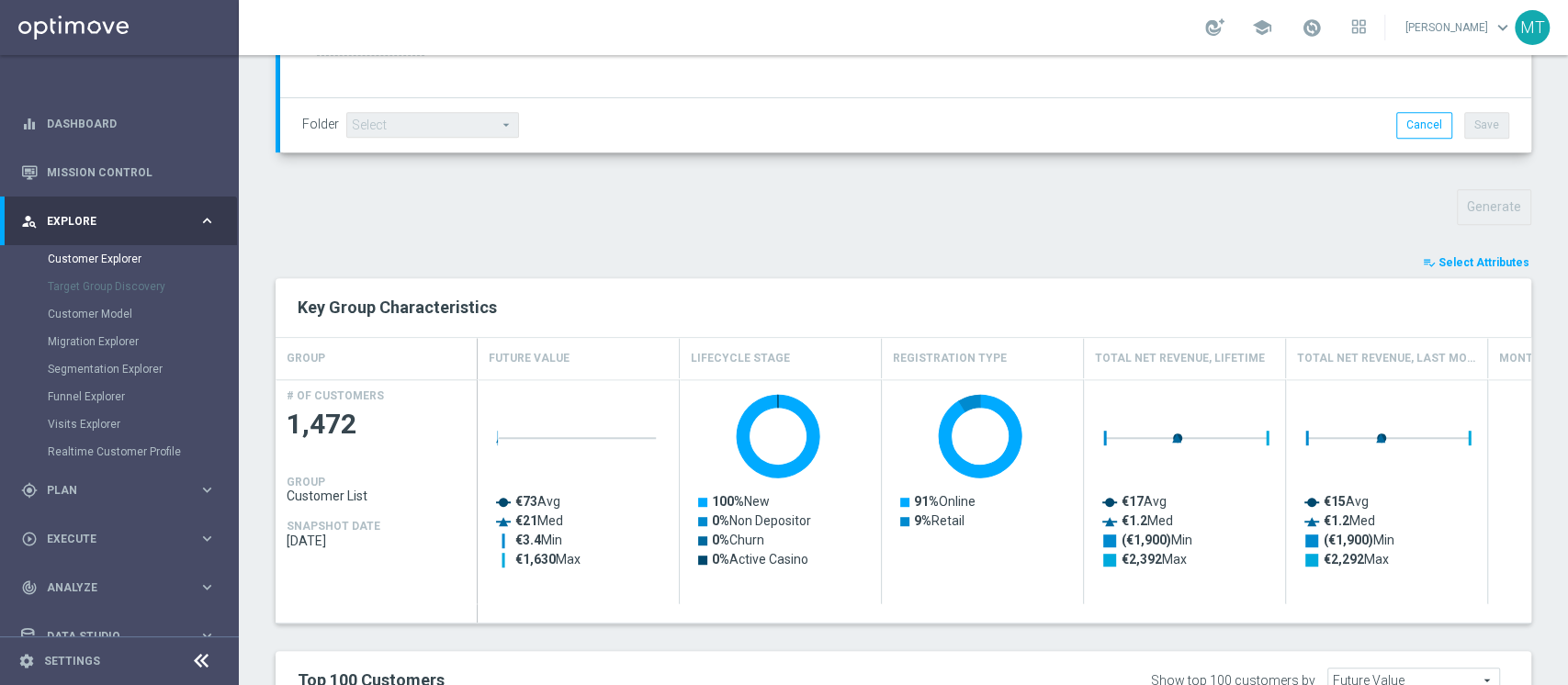
click at [1450, 266] on span "Select Attributes" at bounding box center [1484, 263] width 91 height 13
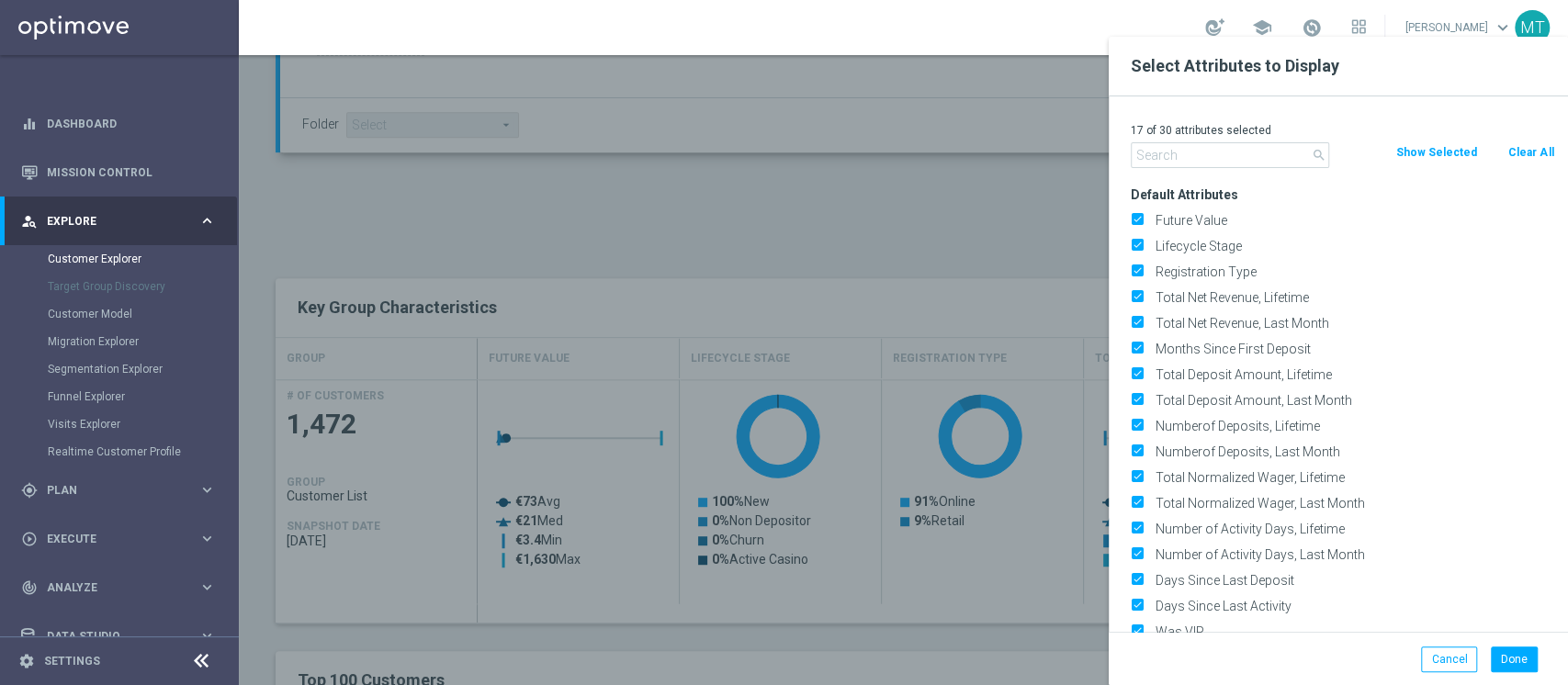
click at [1534, 150] on button "Clear All" at bounding box center [1530, 151] width 48 height 20
checkbox input "false"
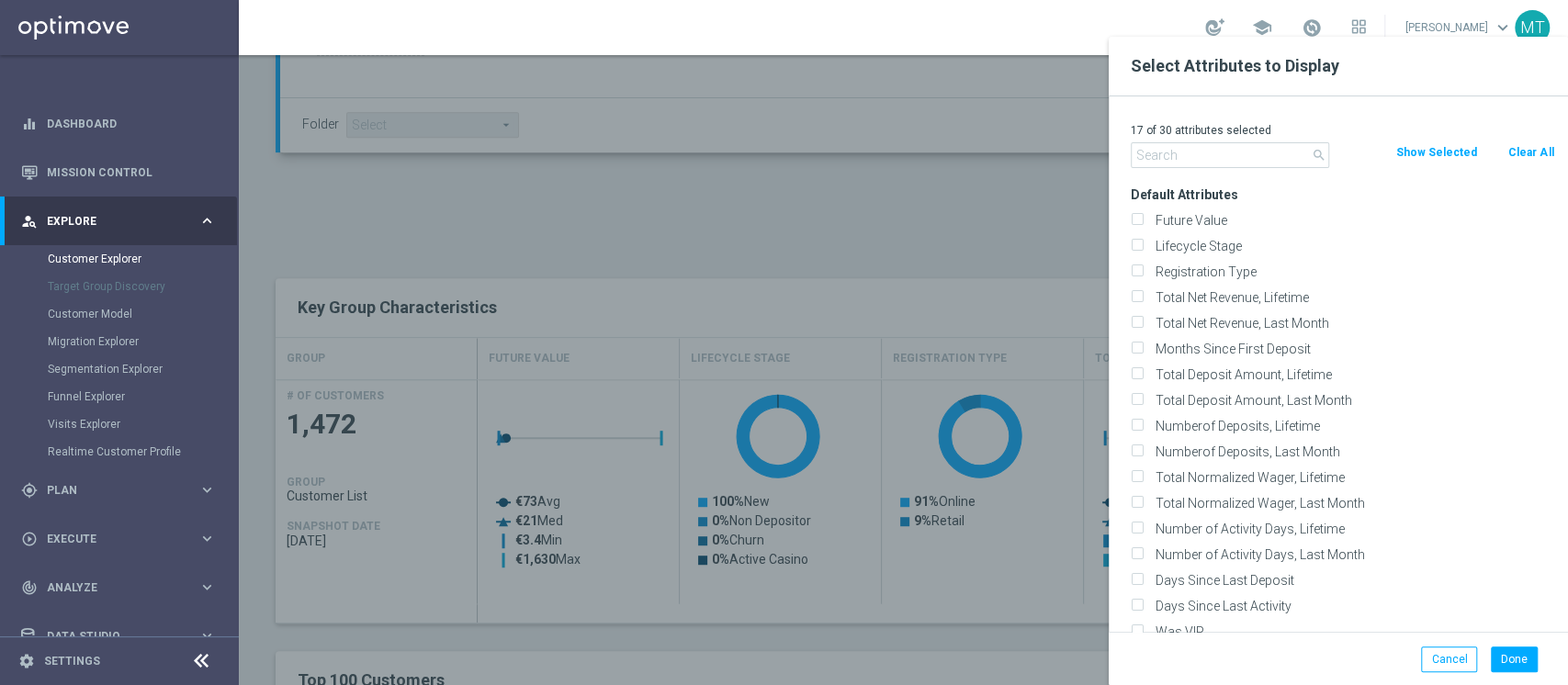
checkbox input "false"
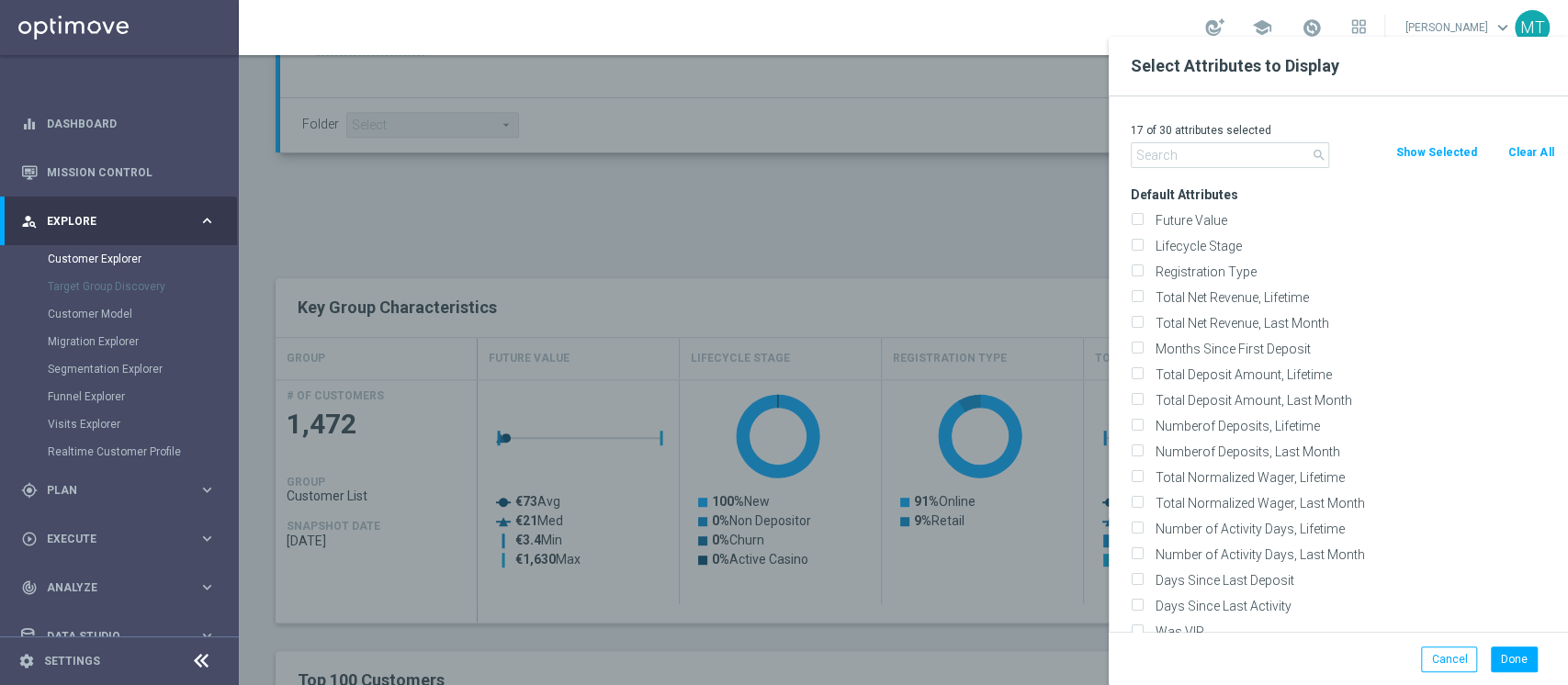
checkbox input "false"
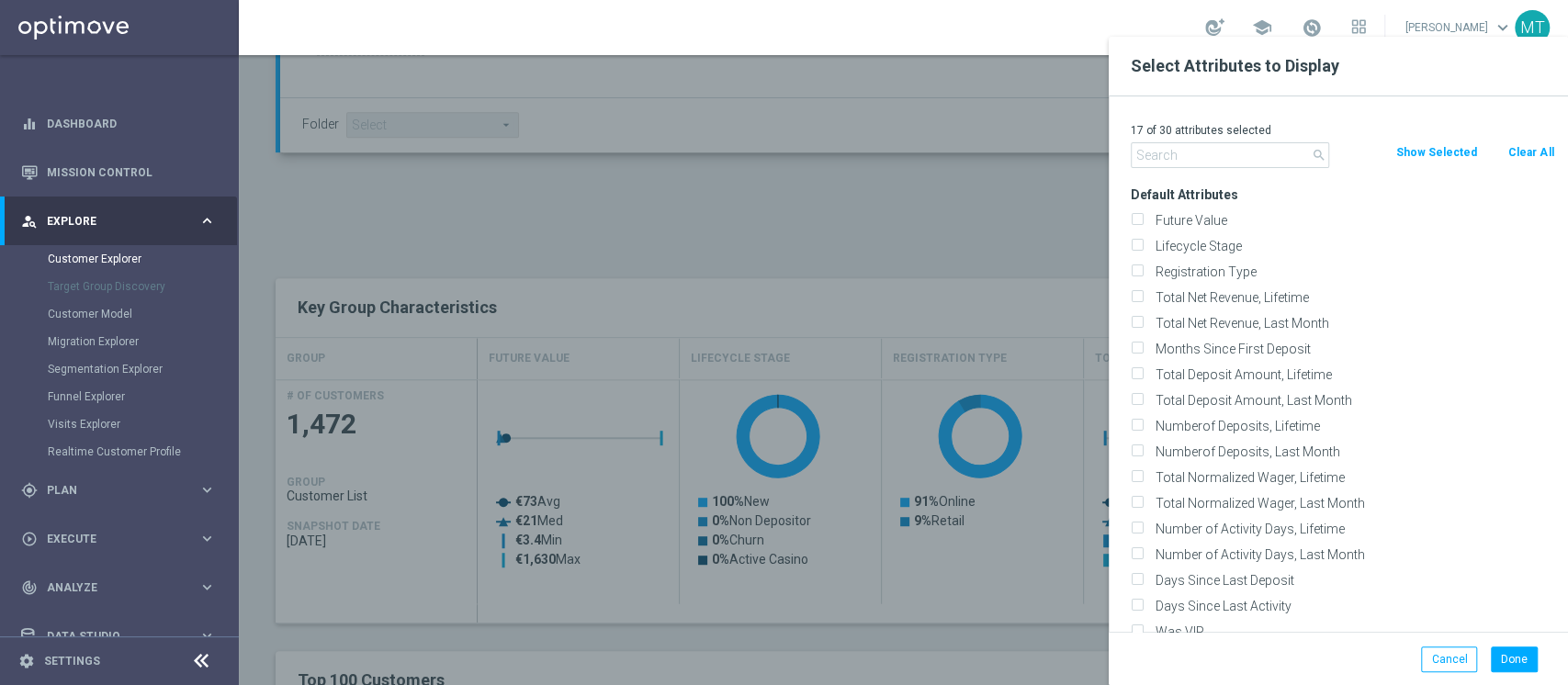
checkbox input "false"
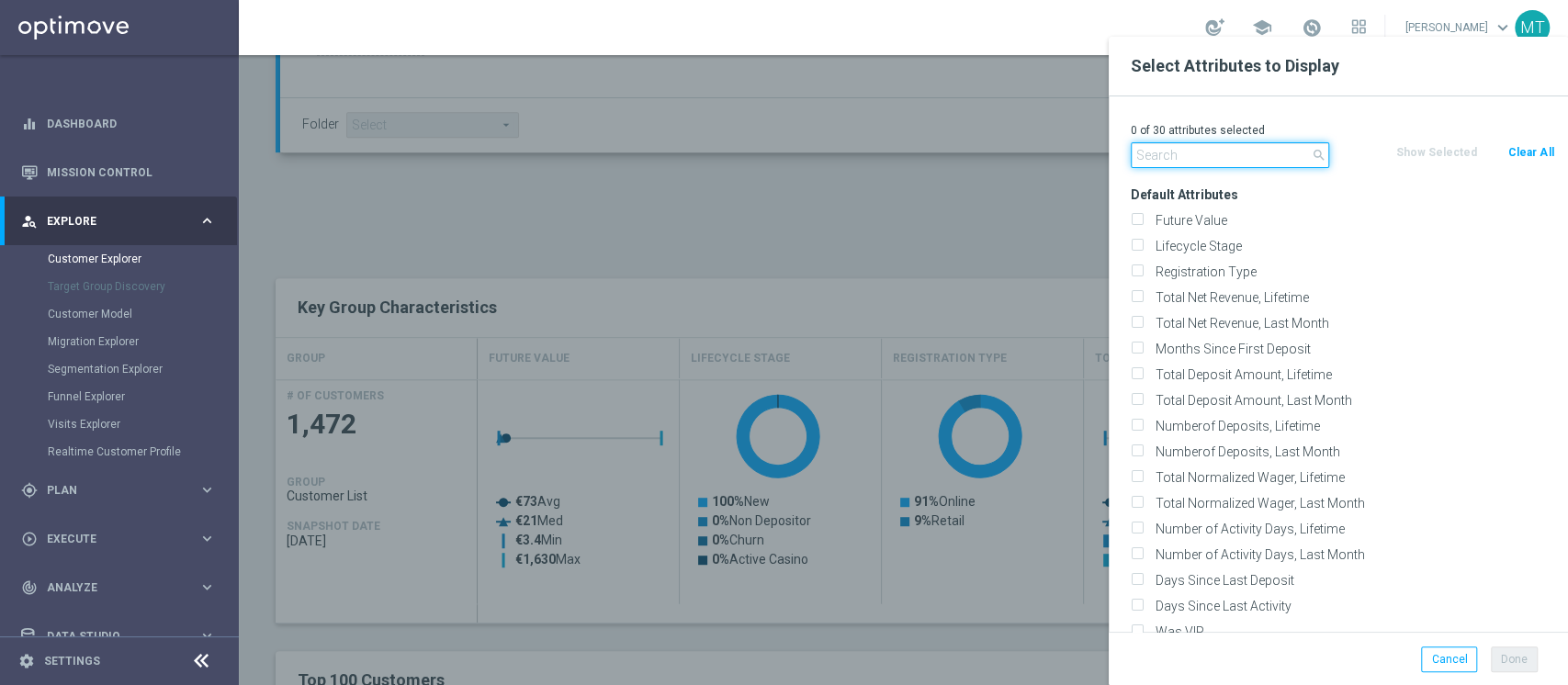
click at [1201, 149] on input "text" at bounding box center [1230, 154] width 199 height 26
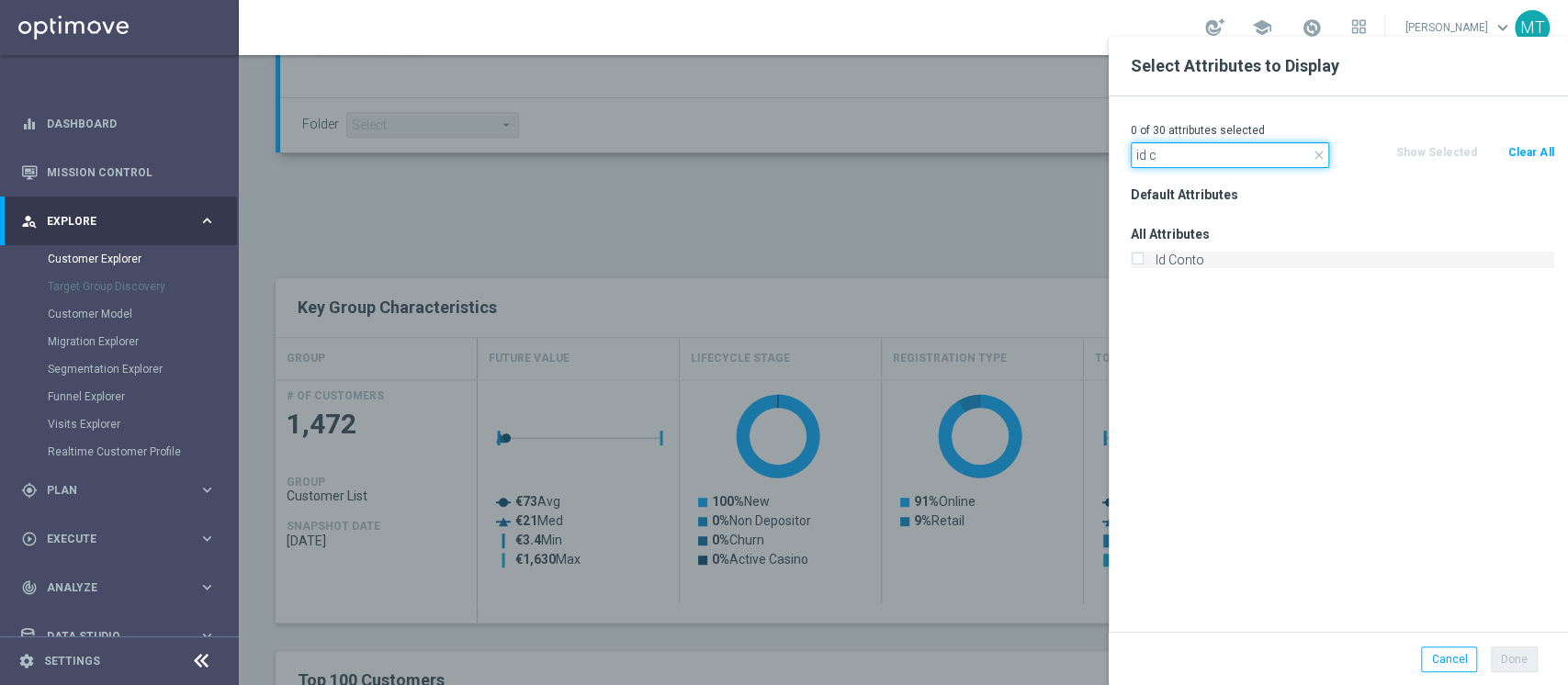
type input "id c"
click at [1163, 255] on label "Id Conto" at bounding box center [1351, 259] width 405 height 16
click at [1142, 256] on input "Id Conto" at bounding box center [1136, 262] width 12 height 12
checkbox input "true"
click at [1200, 157] on input "id c" at bounding box center [1230, 154] width 199 height 26
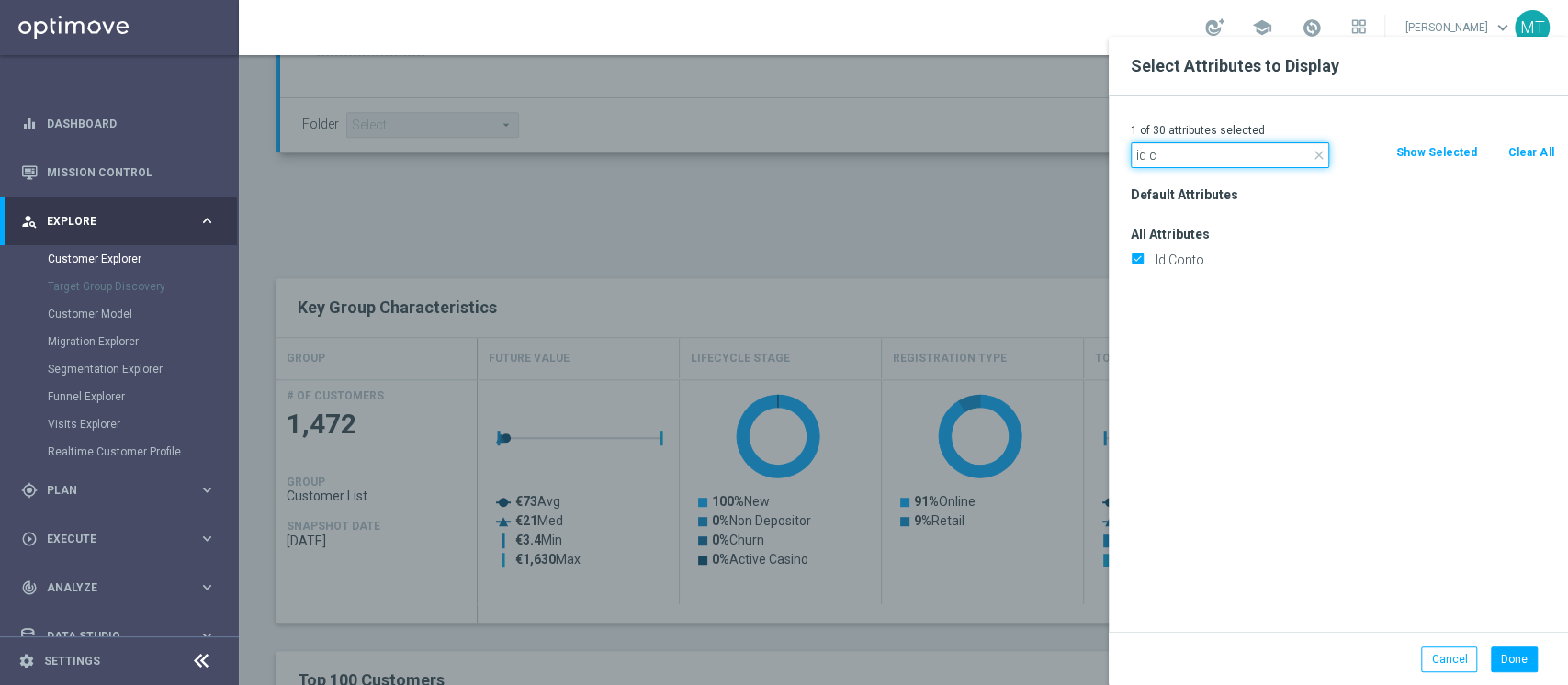
click at [1200, 157] on input "id c" at bounding box center [1230, 154] width 199 height 26
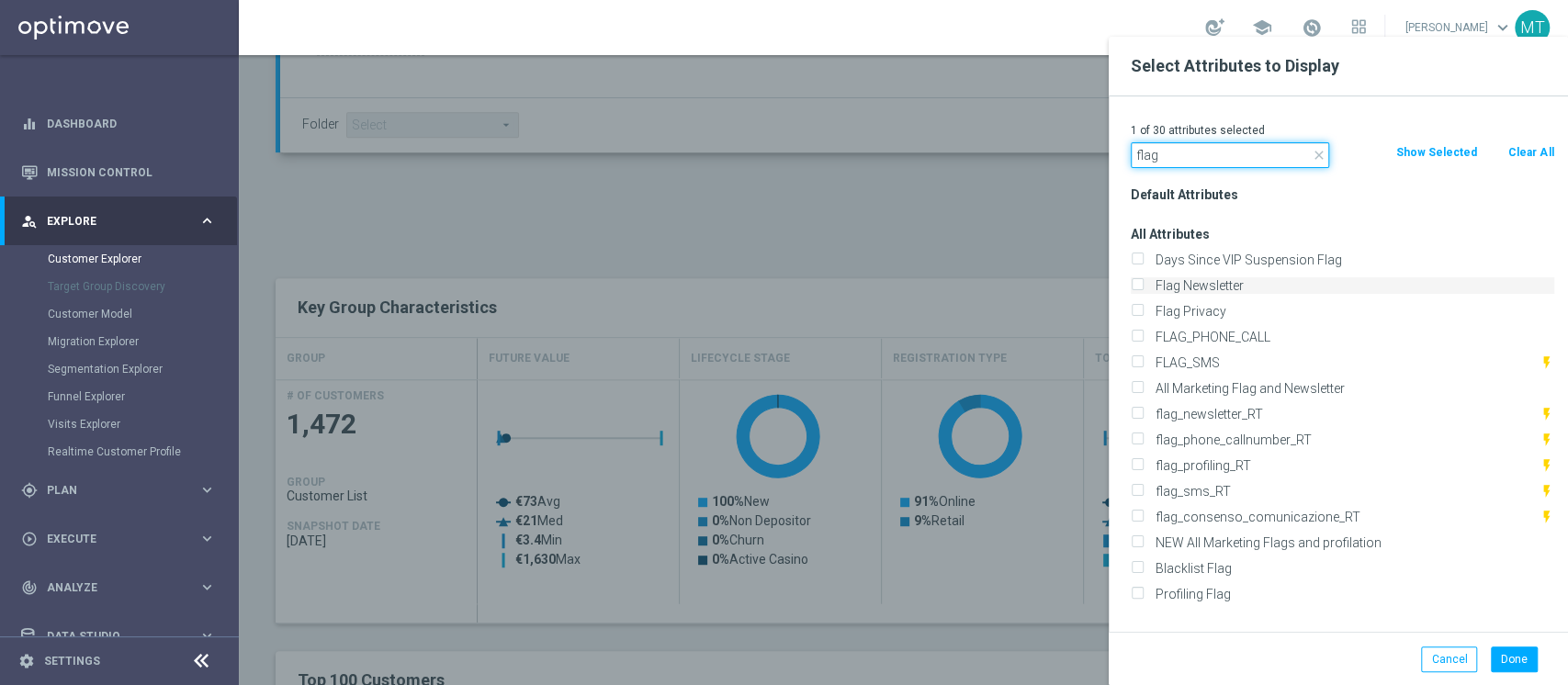
type input "flag"
click at [1198, 285] on label "Flag Newsletter" at bounding box center [1351, 285] width 405 height 16
click at [1142, 285] on input "Flag Newsletter" at bounding box center [1136, 288] width 12 height 12
checkbox input "true"
click at [1205, 590] on label "Profiling Flag" at bounding box center [1351, 593] width 405 height 16
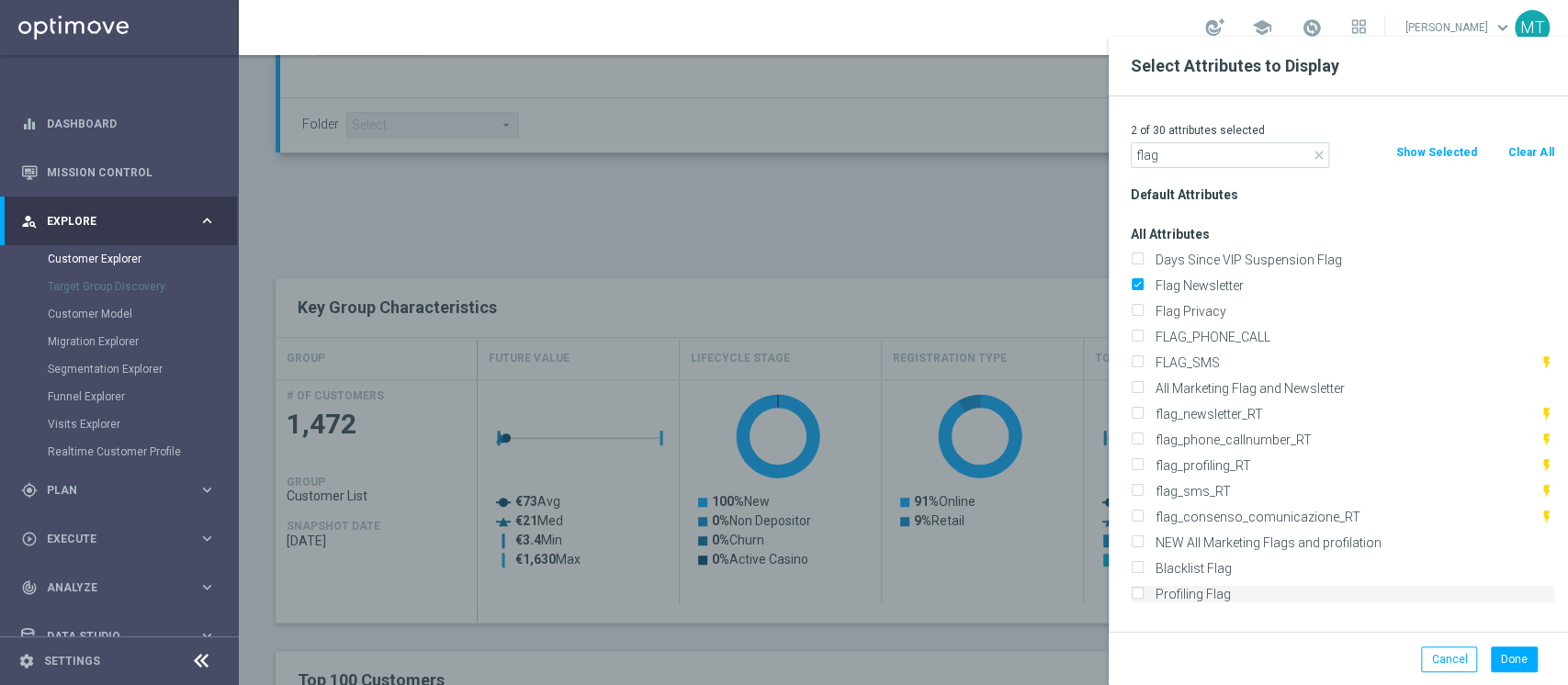
click at [1142, 590] on input "Profiling Flag" at bounding box center [1136, 596] width 12 height 12
checkbox input "true"
click at [1187, 162] on input "flag" at bounding box center [1230, 154] width 199 height 26
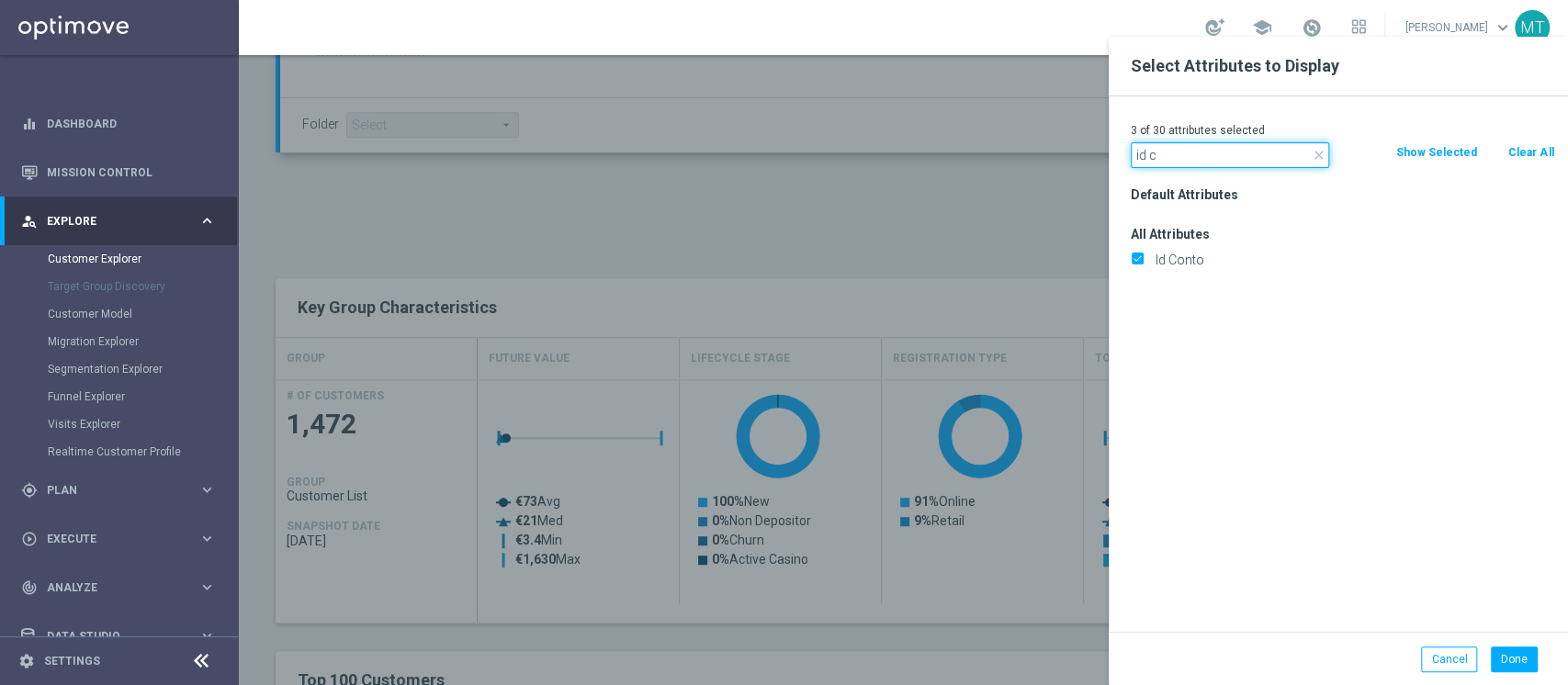
click at [1229, 155] on input "id c" at bounding box center [1230, 154] width 199 height 26
type input "welcom"
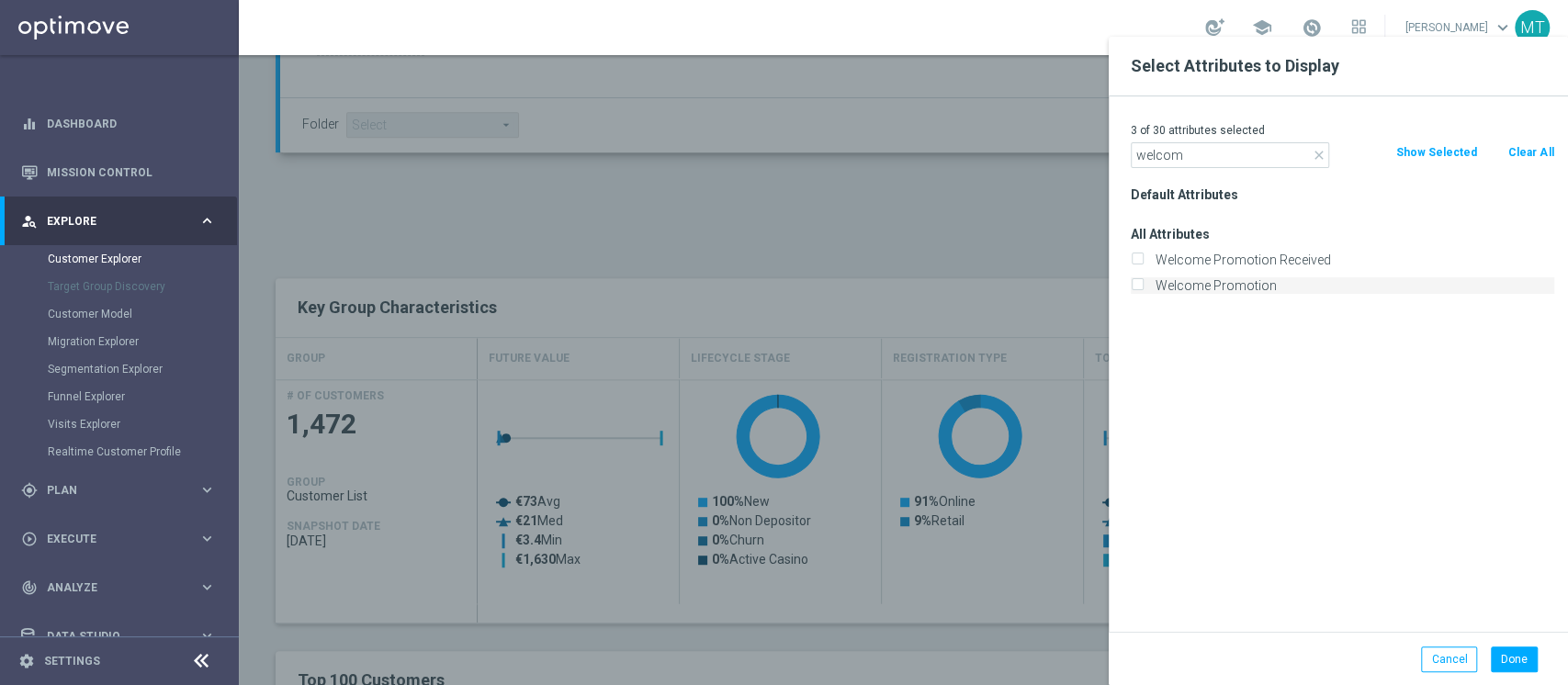
click at [1205, 293] on label "Welcome Promotion" at bounding box center [1351, 285] width 405 height 16
click at [1142, 293] on input "Welcome Promotion" at bounding box center [1136, 288] width 12 height 12
checkbox input "true"
click at [1509, 661] on button "Done" at bounding box center [1514, 659] width 47 height 26
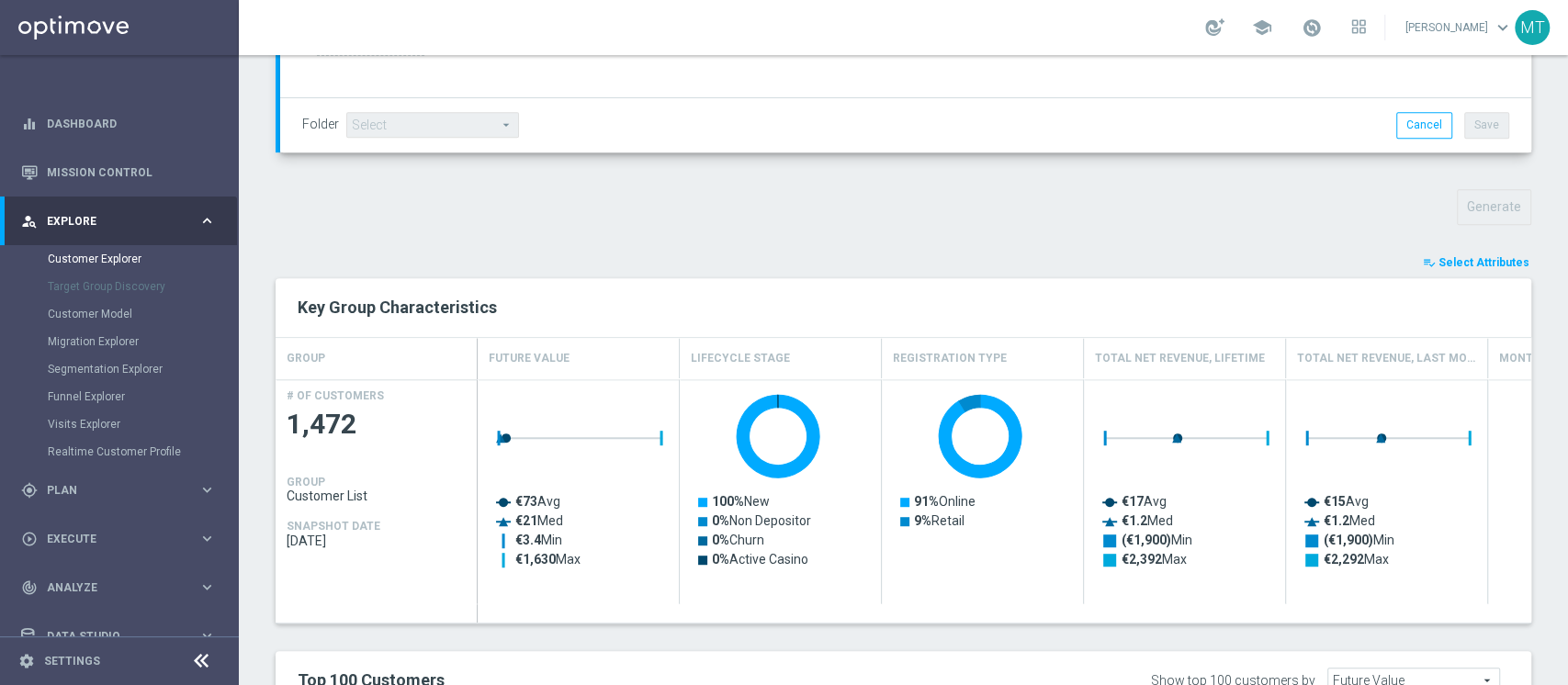
type input "Search"
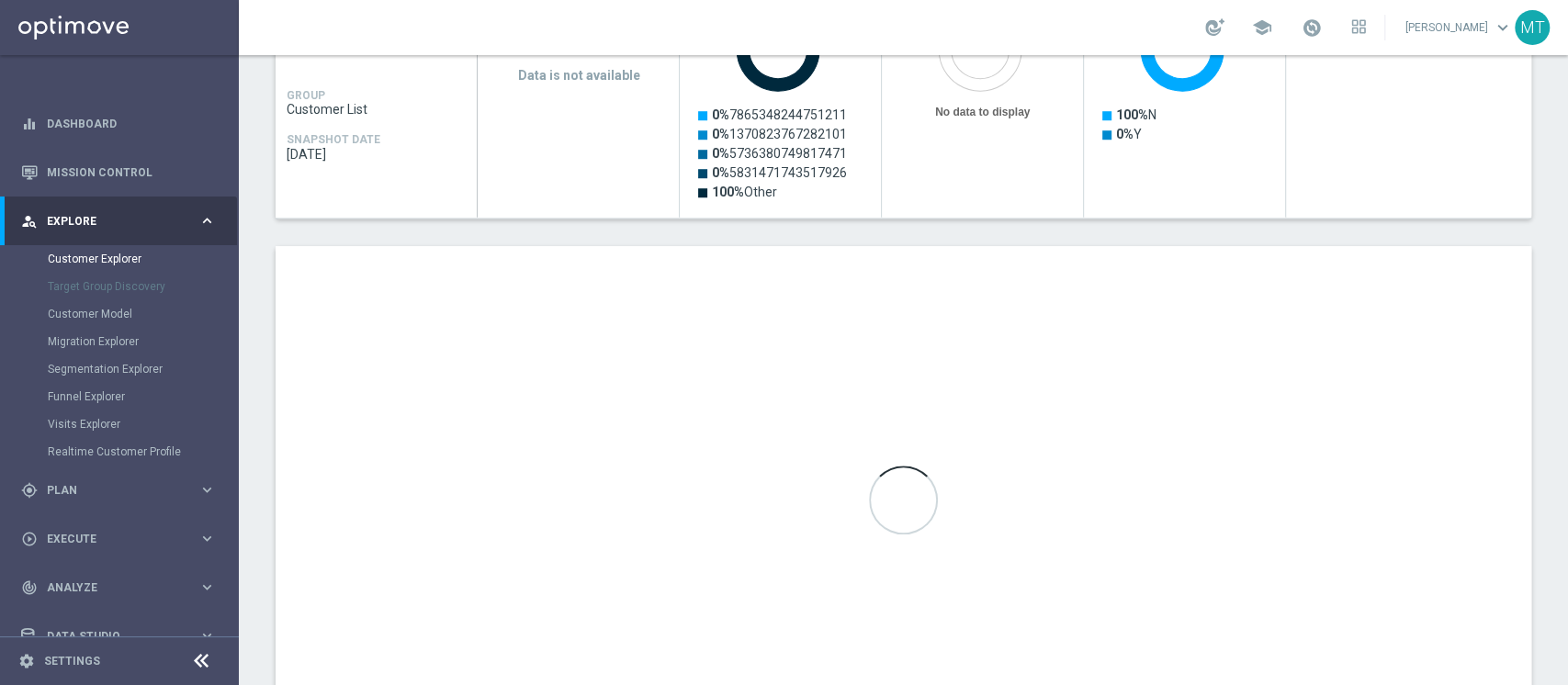
scroll to position [1013, 0]
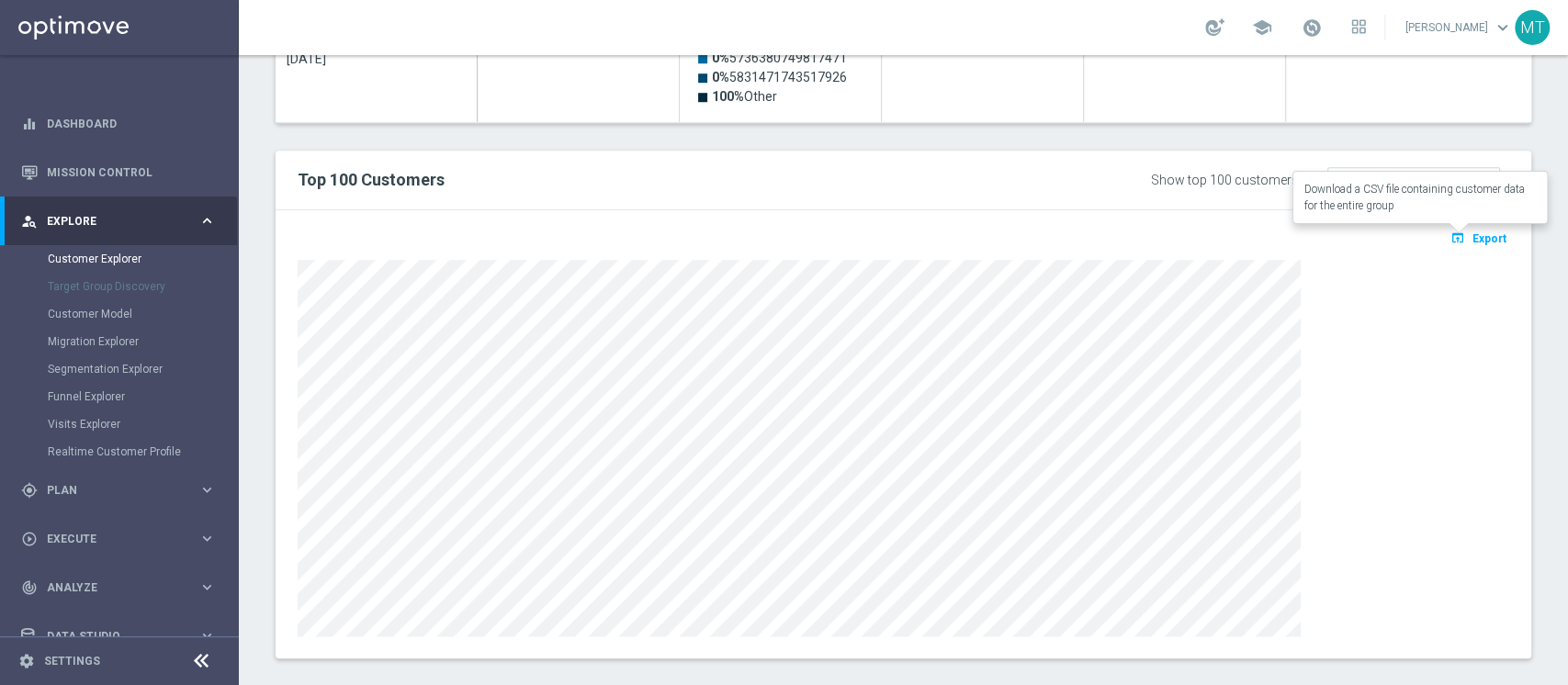
click at [1472, 235] on span "Export" at bounding box center [1489, 239] width 34 height 13
click at [1472, 234] on span "Export" at bounding box center [1489, 239] width 34 height 13
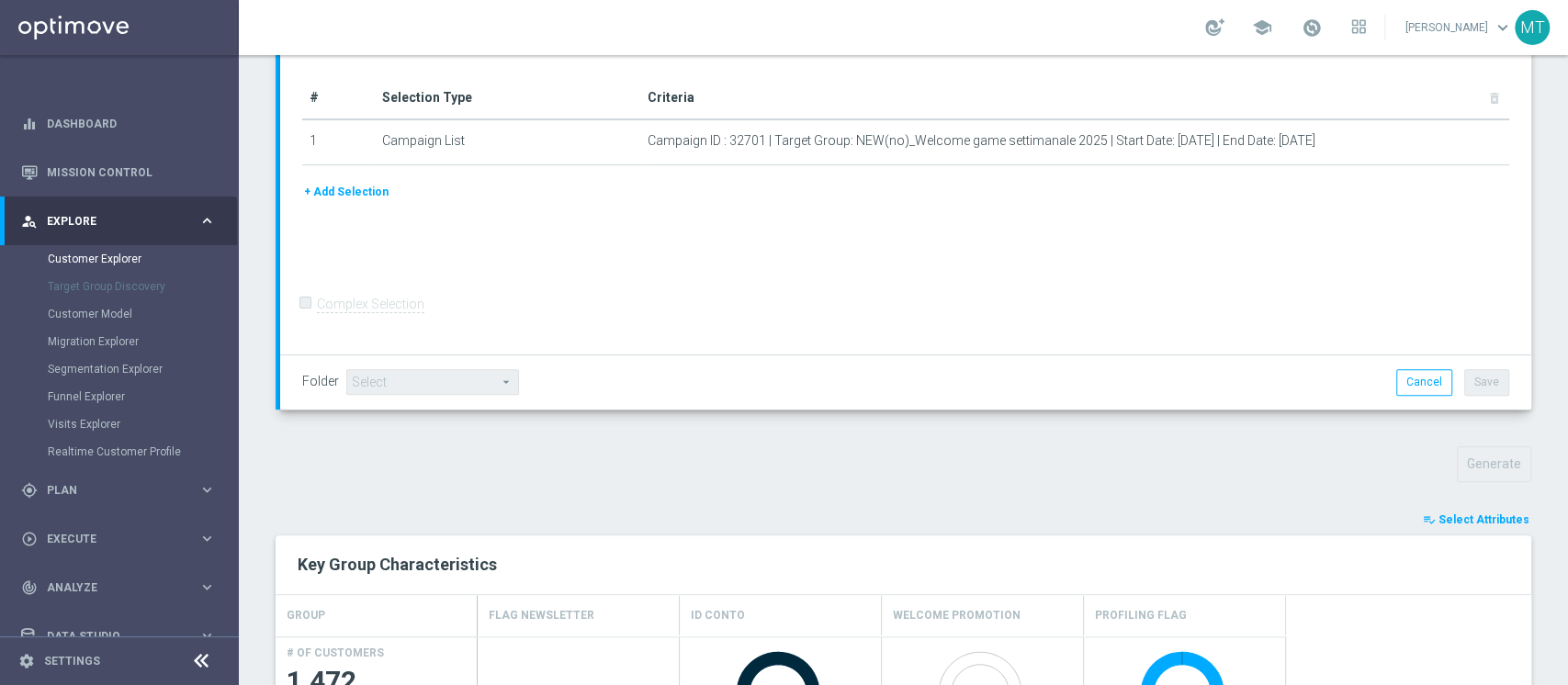
scroll to position [266, 0]
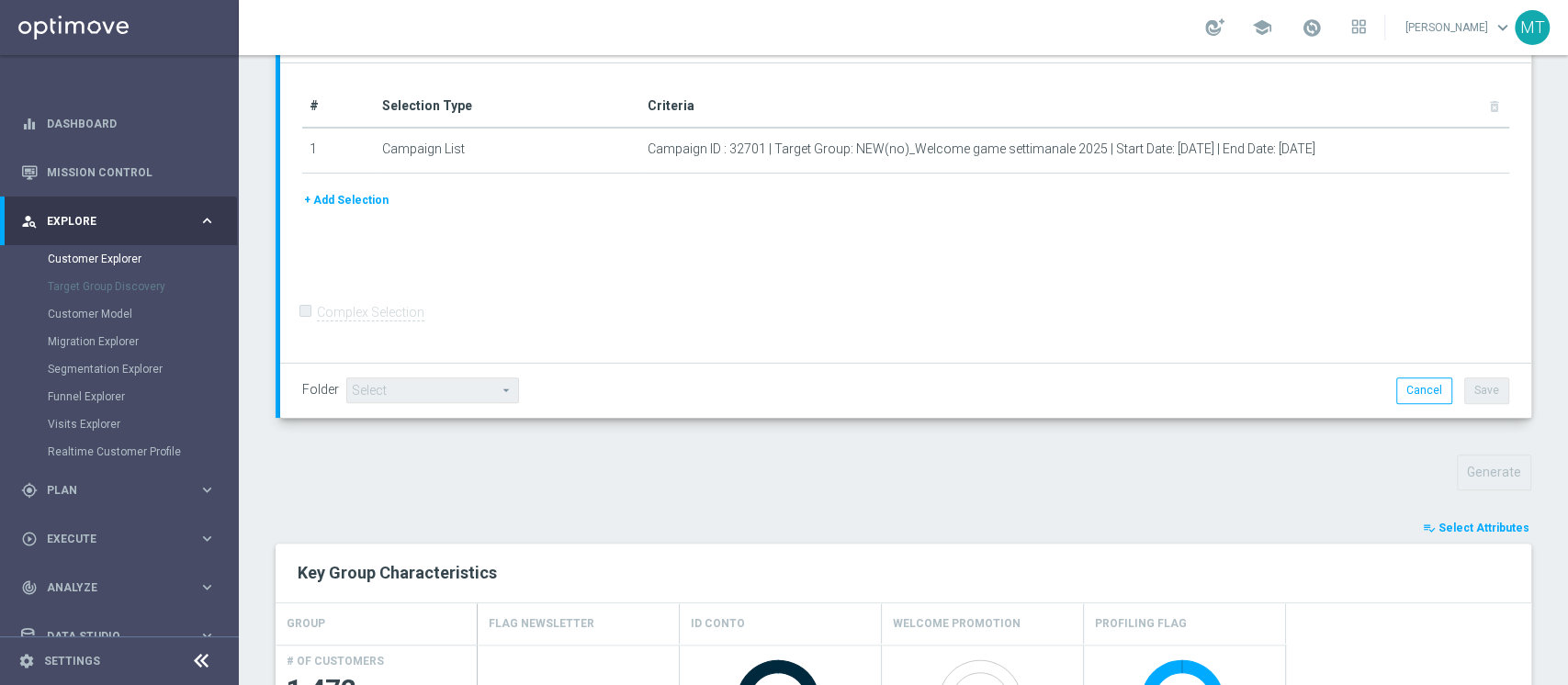
click at [1442, 521] on span "Select Attributes" at bounding box center [1484, 528] width 91 height 13
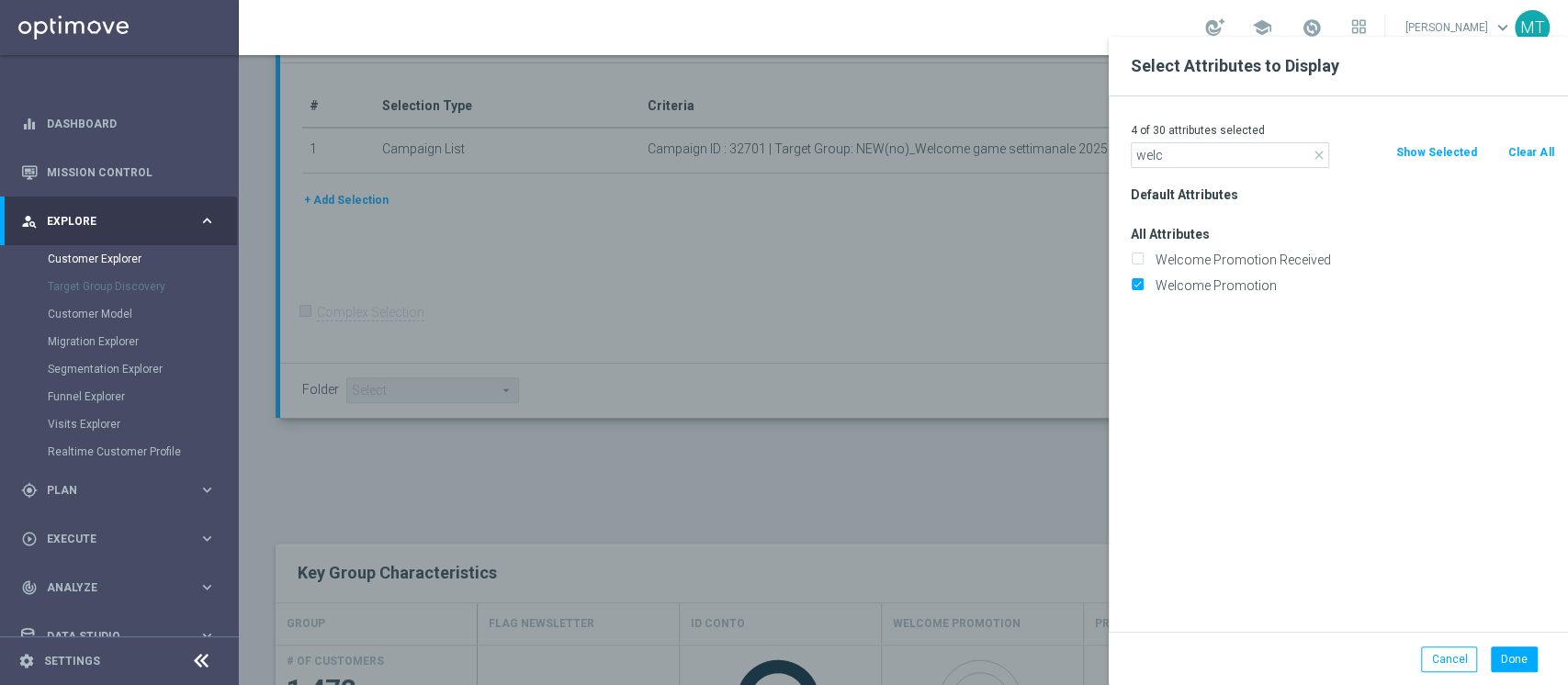
type input "welc"
click at [1205, 250] on div "Welcome Promotion Received" at bounding box center [1342, 259] width 451 height 26
click at [1196, 261] on label "Welcome Promotion Received" at bounding box center [1351, 259] width 405 height 16
click at [1142, 261] on input "Welcome Promotion Received" at bounding box center [1136, 262] width 12 height 12
checkbox input "true"
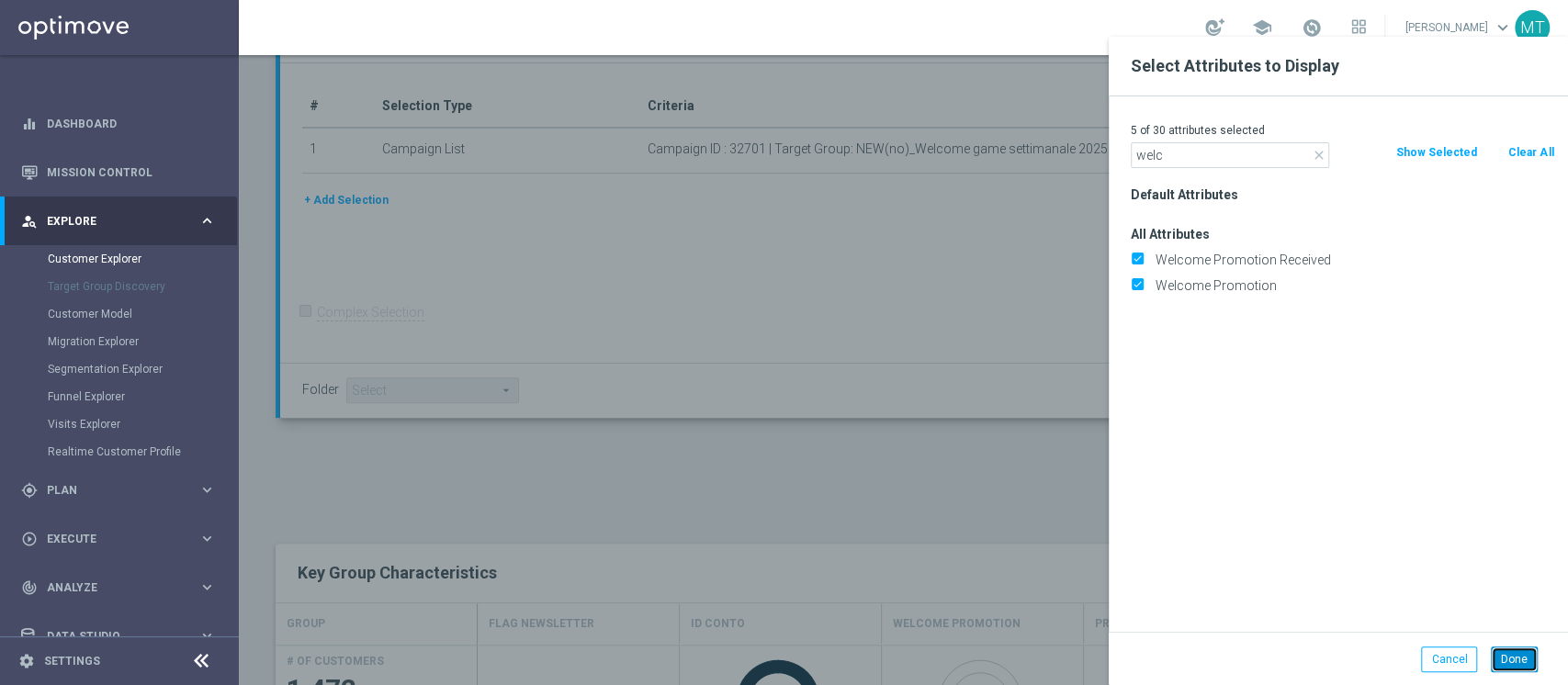
click at [1506, 656] on button "Done" at bounding box center [1514, 659] width 47 height 26
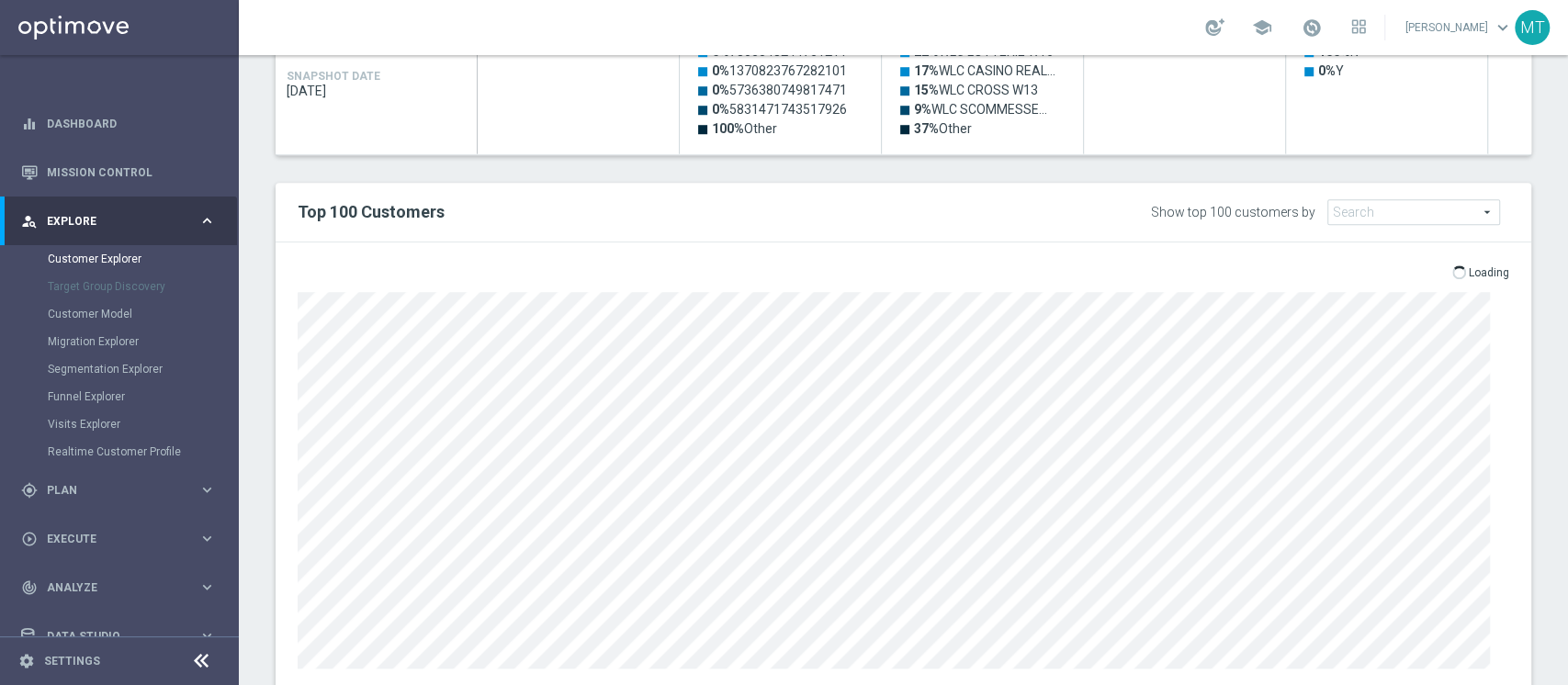
scroll to position [982, 0]
